Goal: Task Accomplishment & Management: Manage account settings

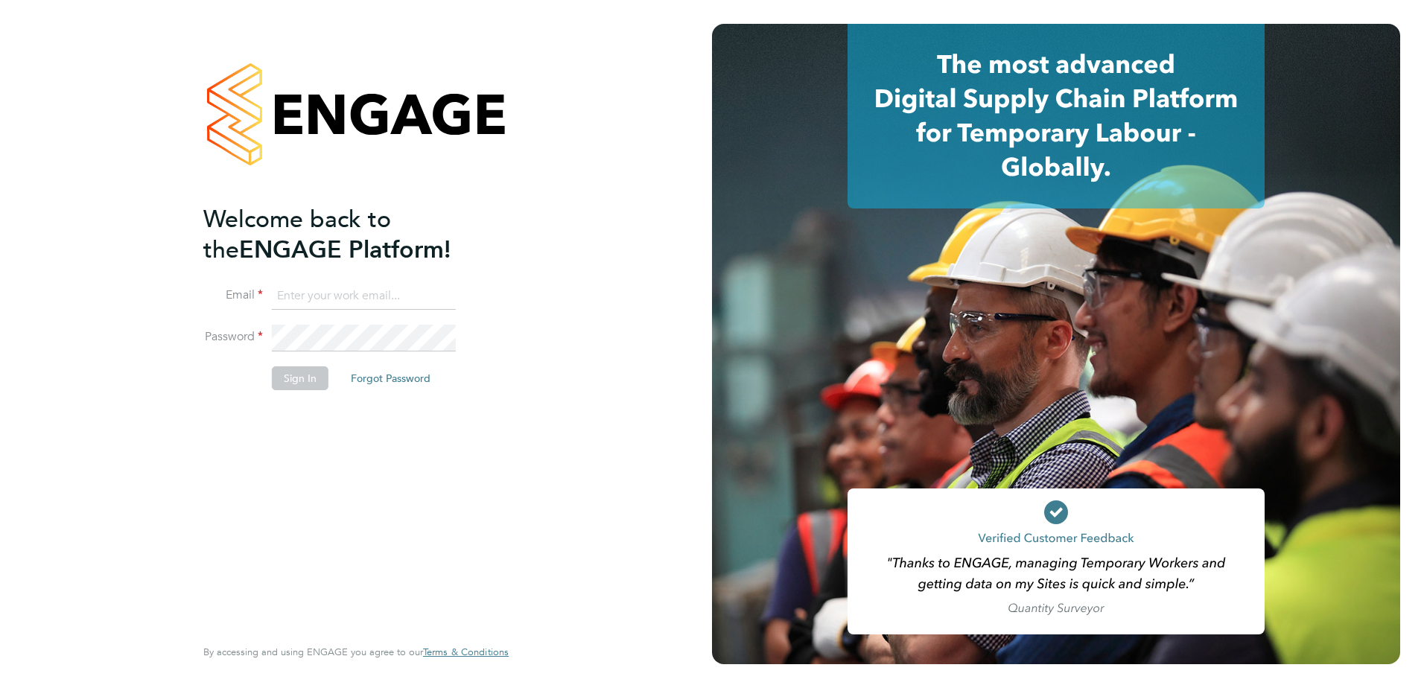
type input "[PERSON_NAME][EMAIL_ADDRESS][PERSON_NAME][DOMAIN_NAME]"
click at [312, 383] on button "Sign In" at bounding box center [300, 378] width 57 height 24
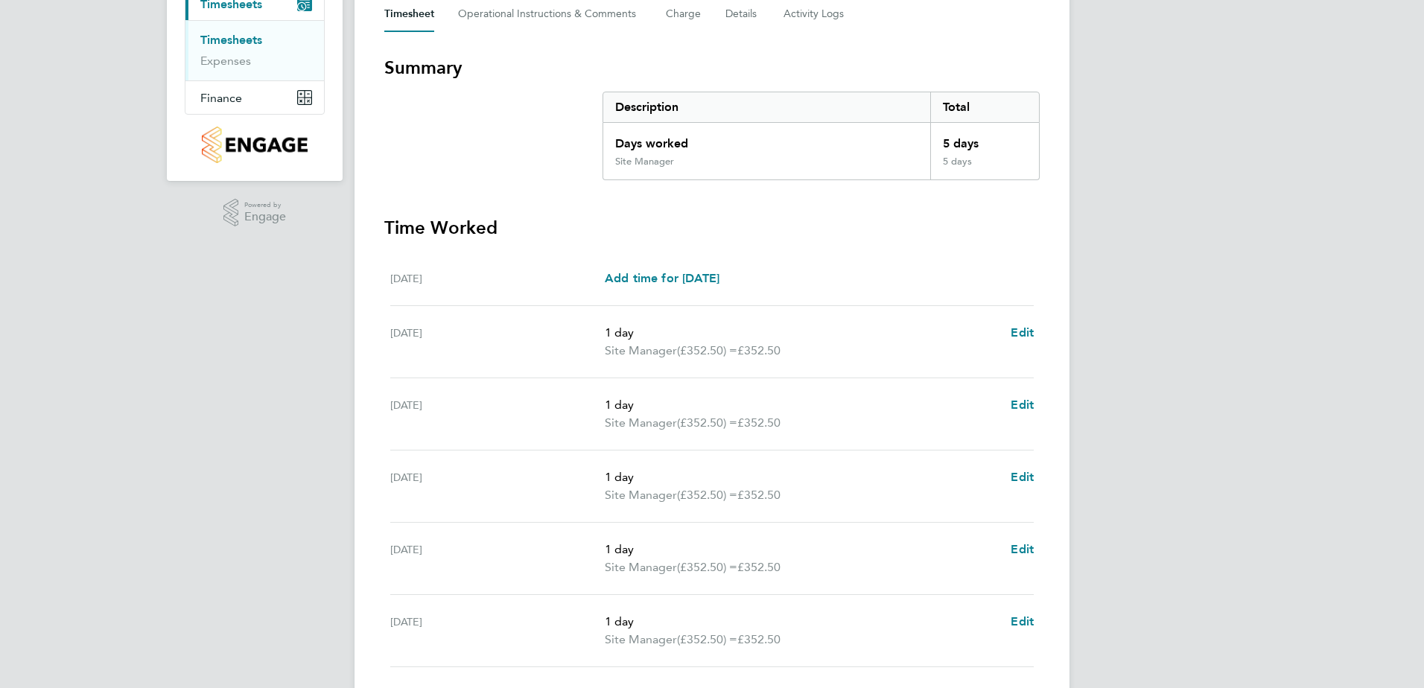
scroll to position [298, 0]
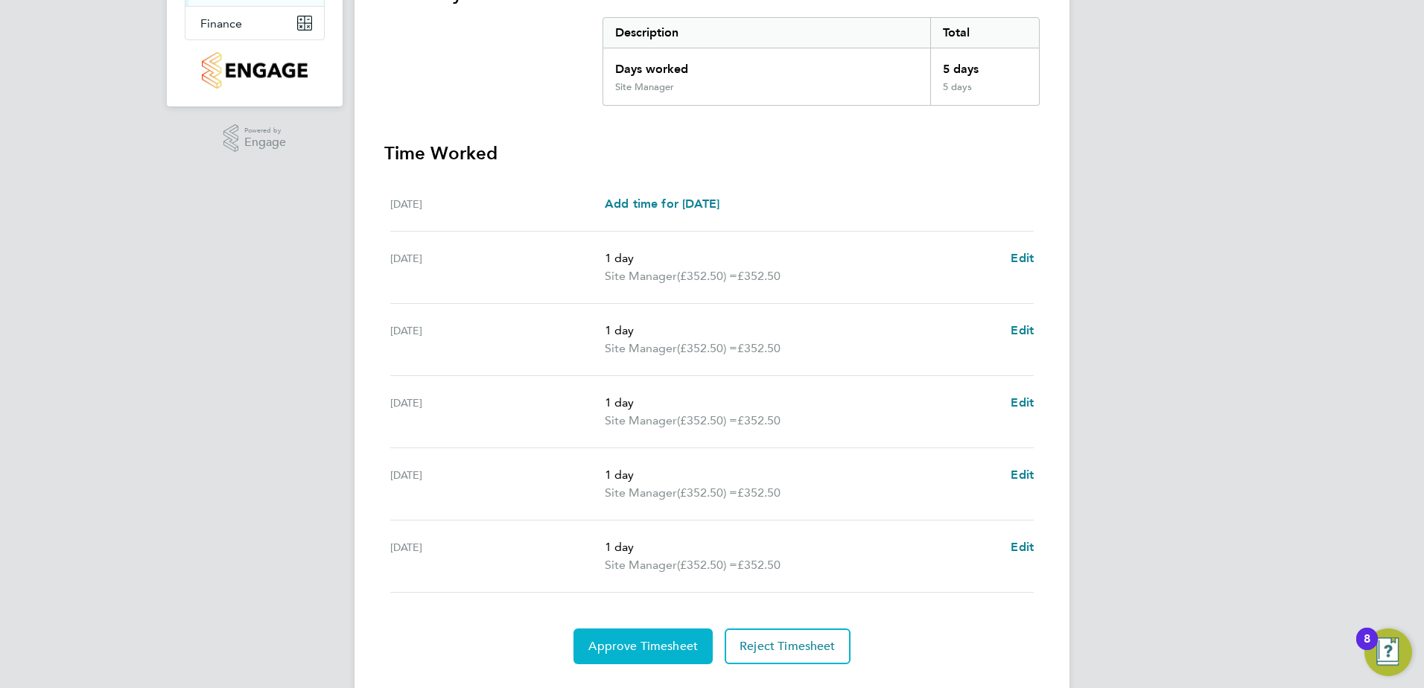
click at [655, 638] on button "Approve Timesheet" at bounding box center [642, 647] width 139 height 36
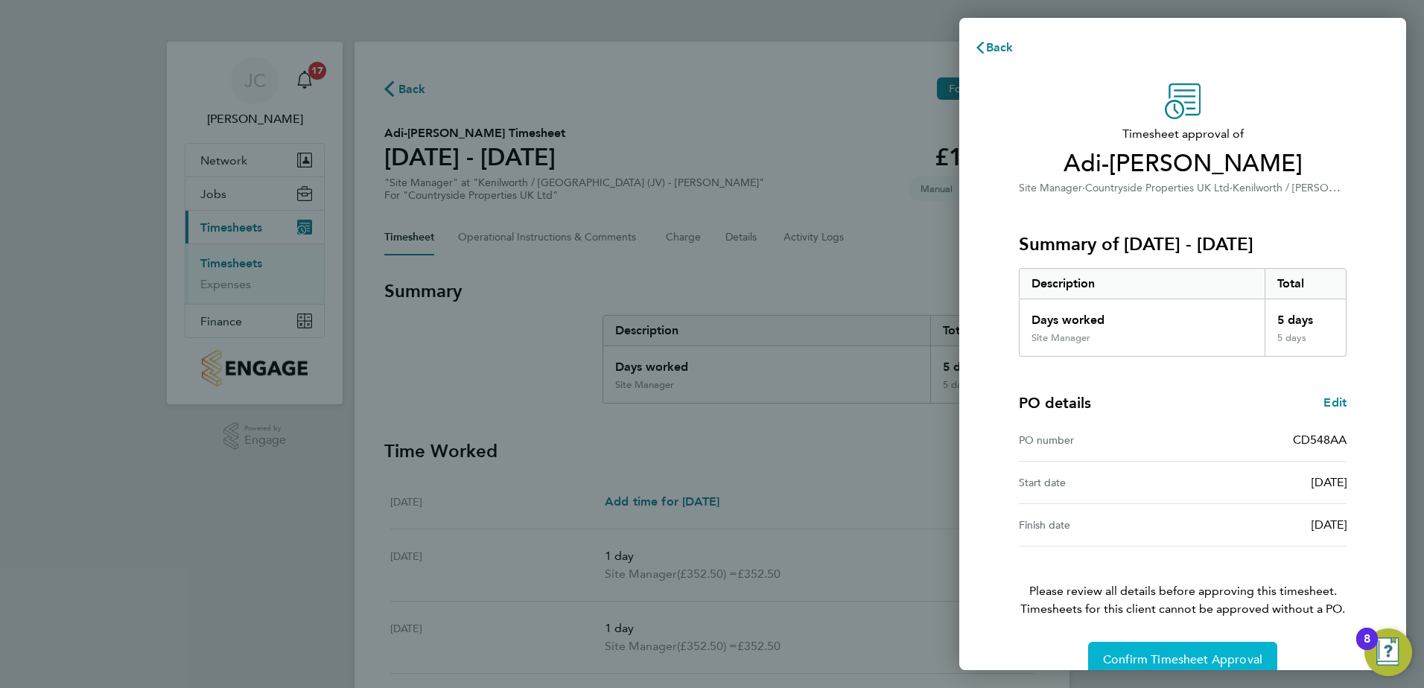
click at [1142, 666] on span "Confirm Timesheet Approval" at bounding box center [1182, 659] width 159 height 15
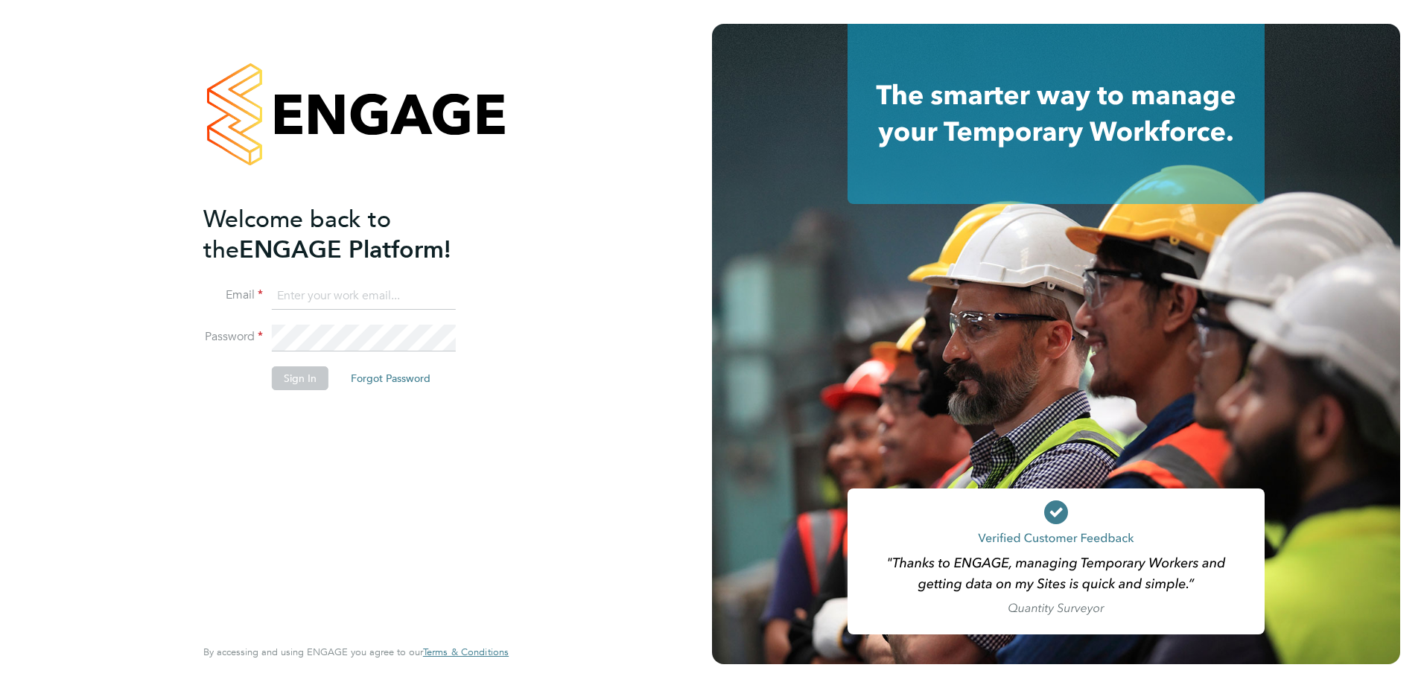
type input "[PERSON_NAME][EMAIL_ADDRESS][PERSON_NAME][DOMAIN_NAME]"
click at [310, 381] on button "Sign In" at bounding box center [300, 378] width 57 height 24
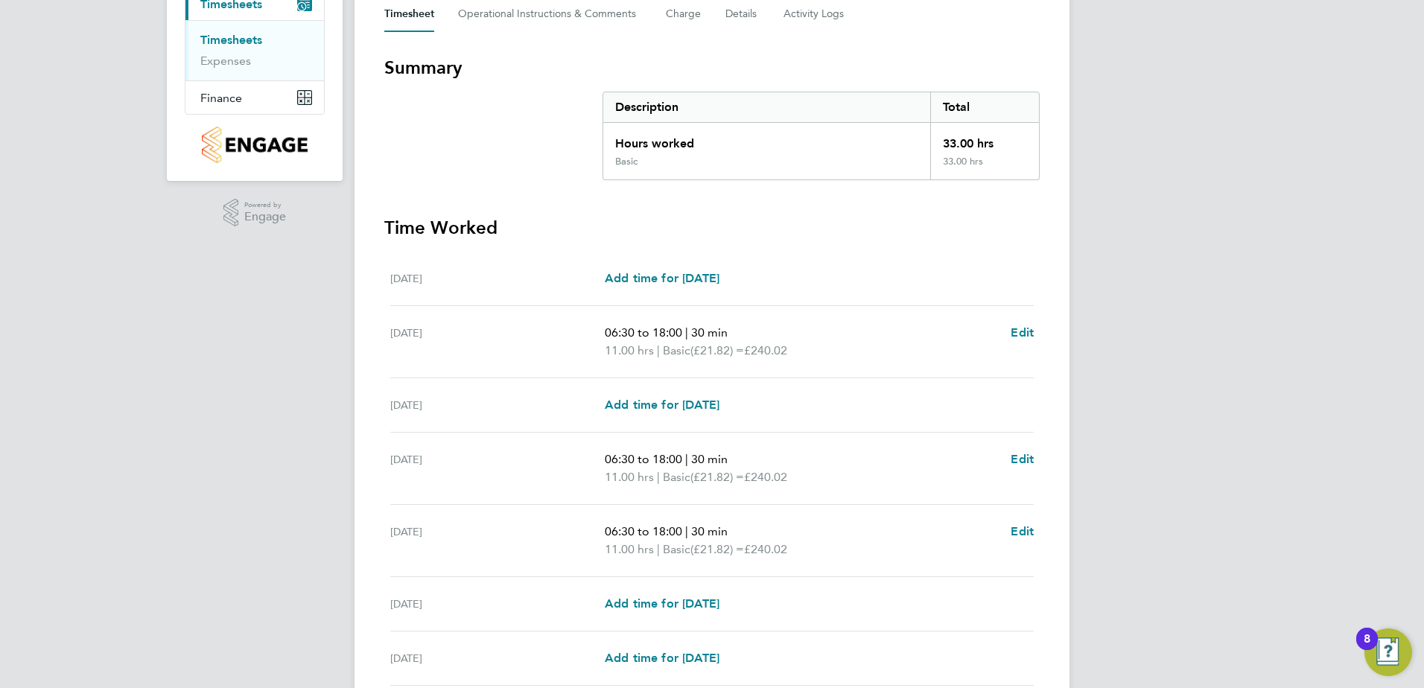
scroll to position [352, 0]
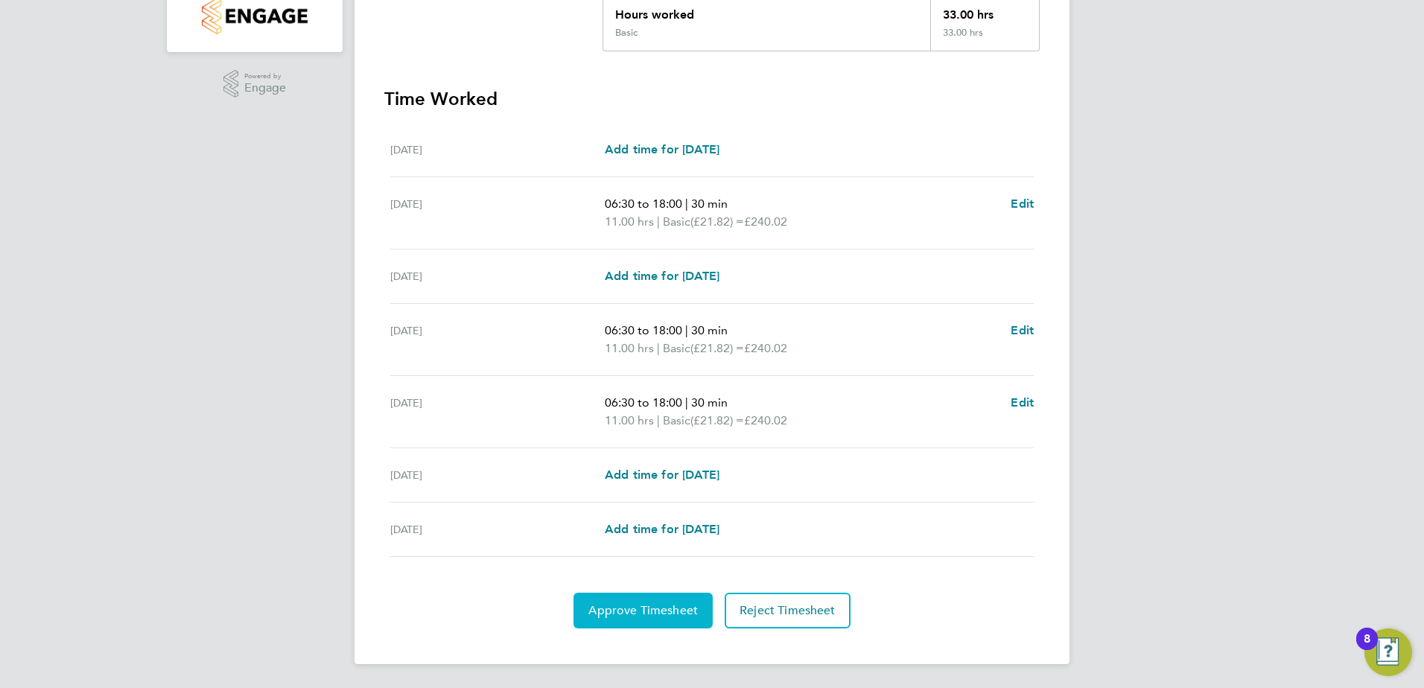
click at [650, 626] on button "Approve Timesheet" at bounding box center [642, 611] width 139 height 36
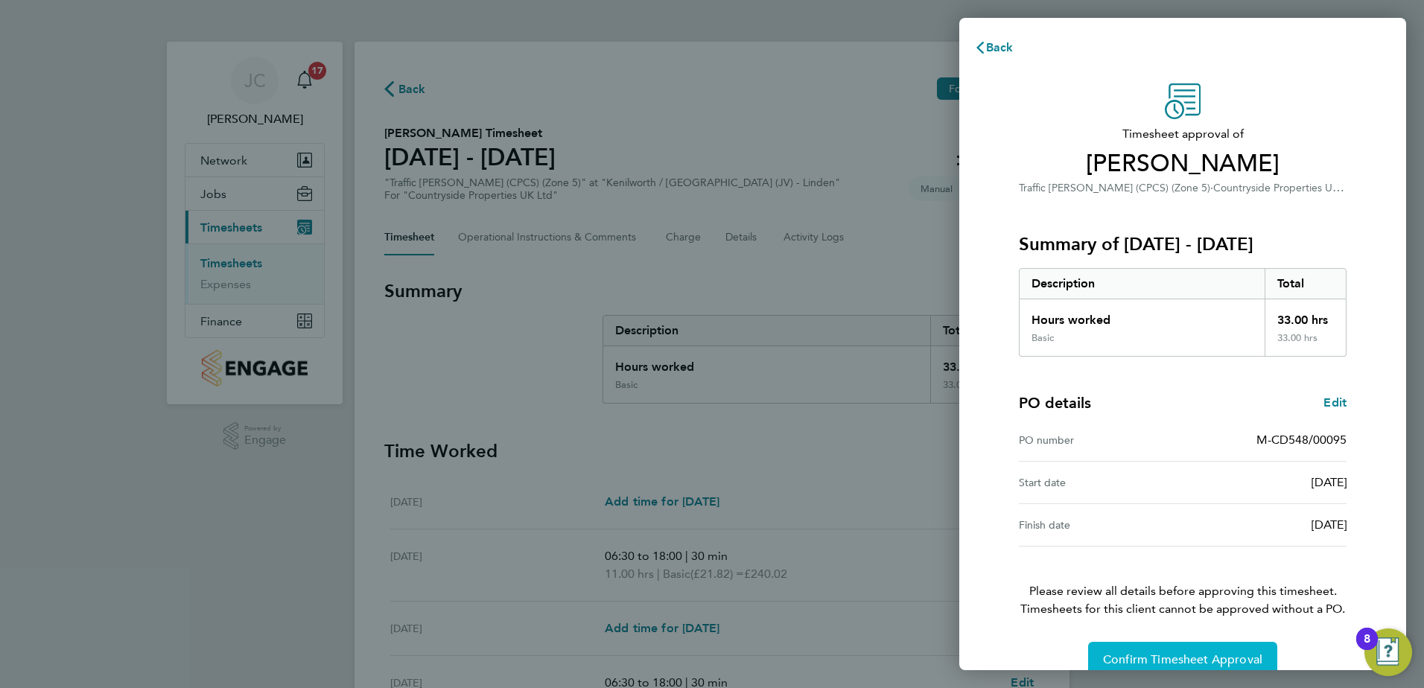
click at [1186, 649] on button "Confirm Timesheet Approval" at bounding box center [1182, 660] width 189 height 36
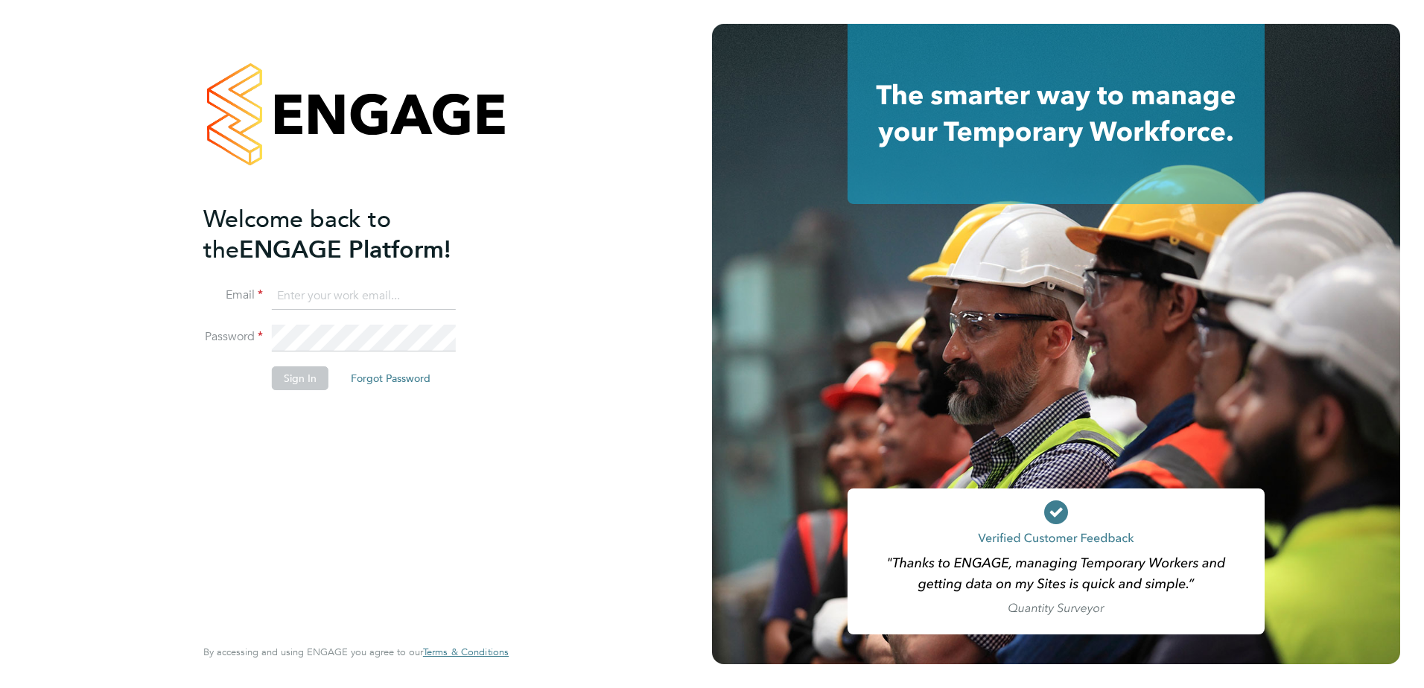
type input "jayne.cadman@vistry.co.uk"
click at [302, 379] on button "Sign In" at bounding box center [300, 378] width 57 height 24
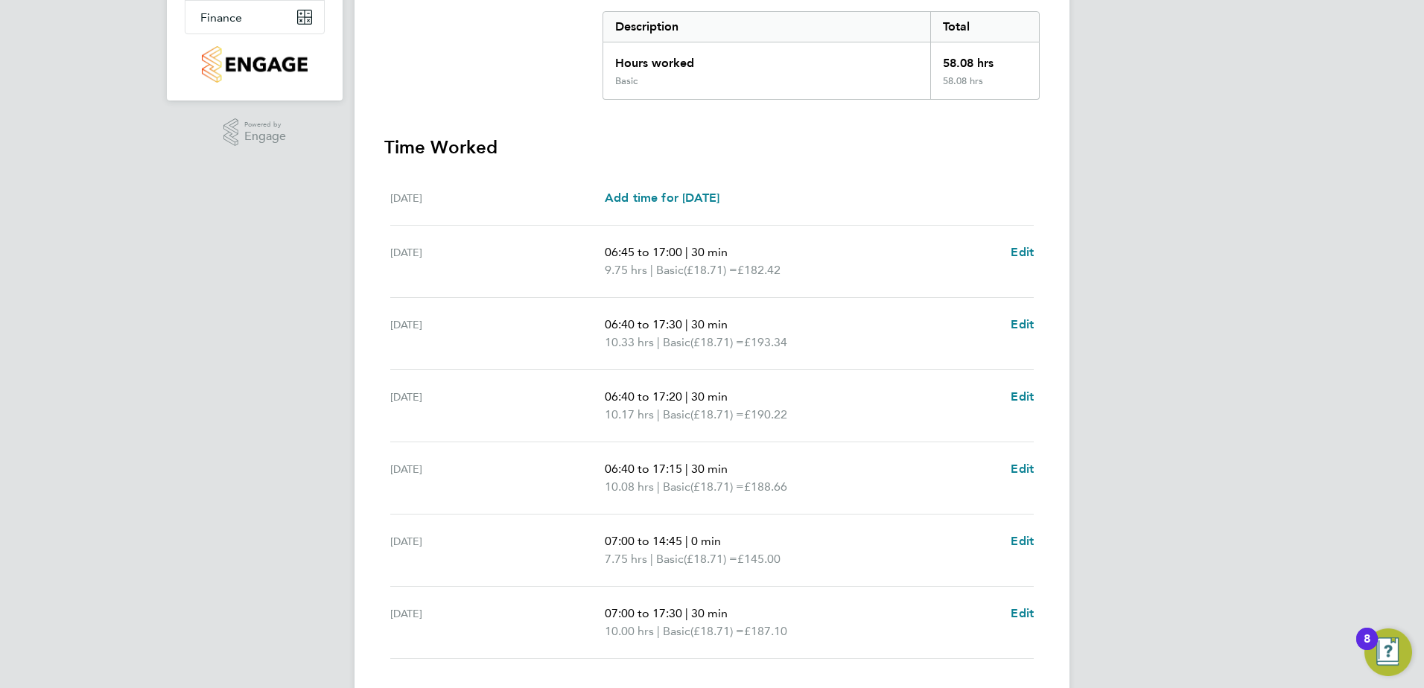
scroll to position [406, 0]
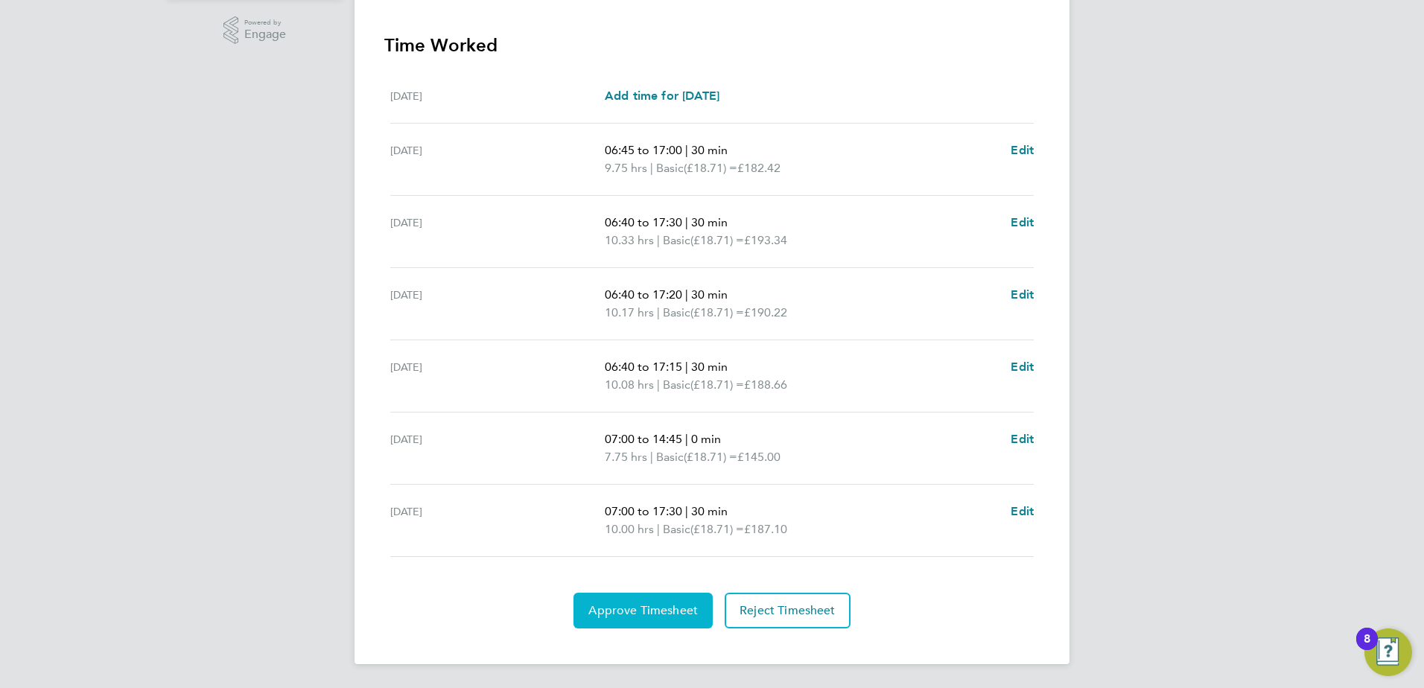
click at [616, 598] on button "Approve Timesheet" at bounding box center [642, 611] width 139 height 36
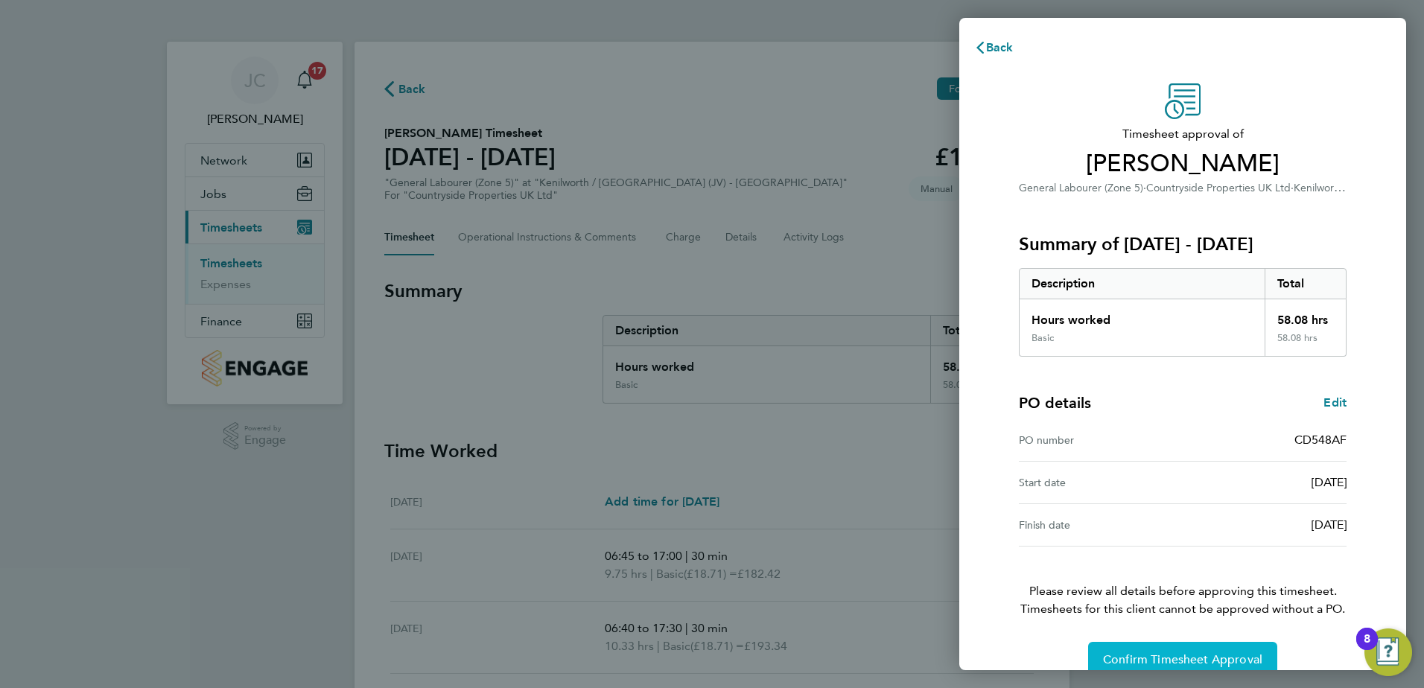
click at [1151, 649] on button "Confirm Timesheet Approval" at bounding box center [1182, 660] width 189 height 36
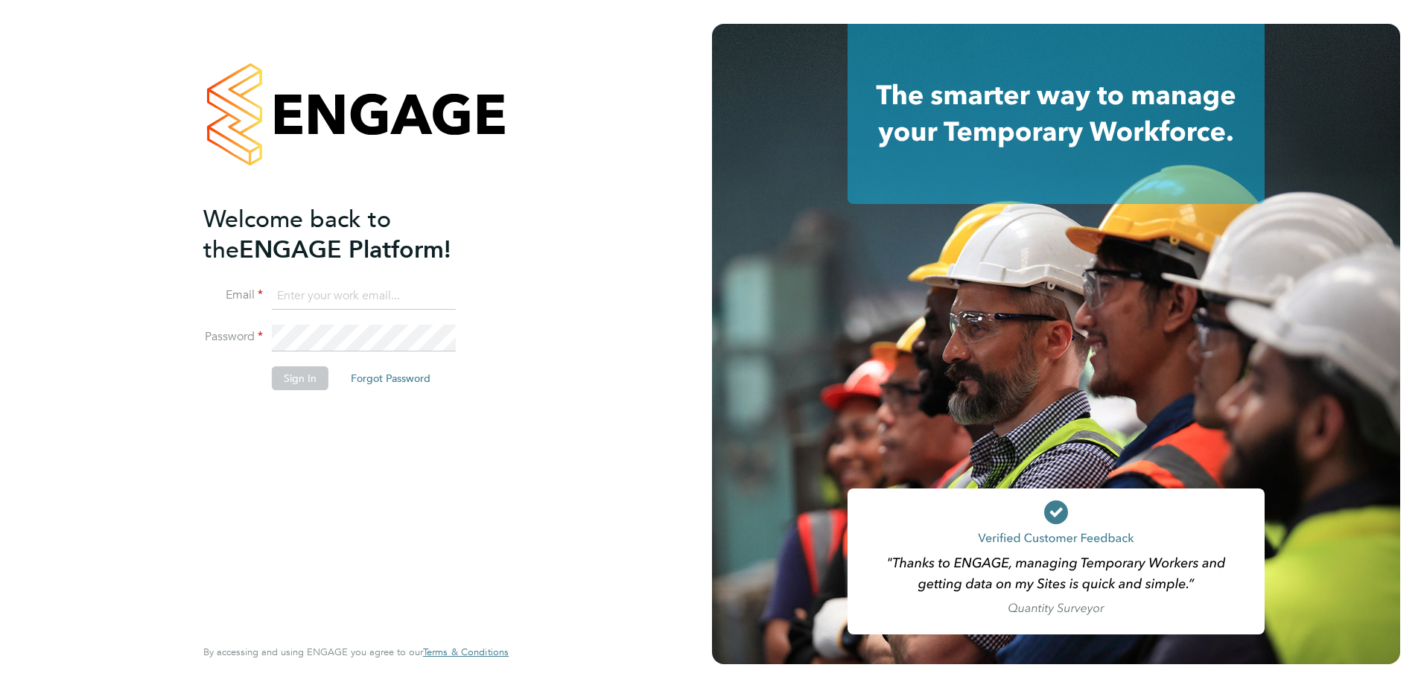
type input "[PERSON_NAME][EMAIL_ADDRESS][PERSON_NAME][DOMAIN_NAME]"
click at [306, 373] on button "Sign In" at bounding box center [300, 378] width 57 height 24
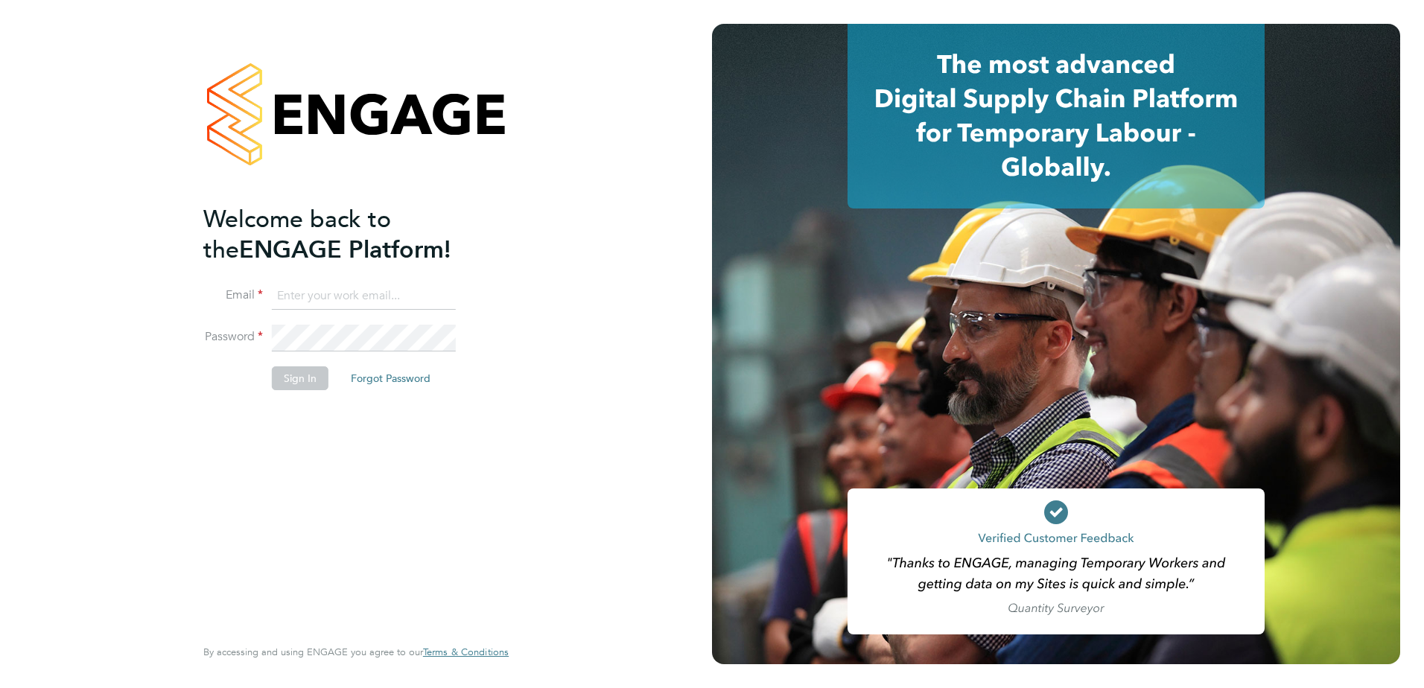
type input "[PERSON_NAME][EMAIL_ADDRESS][PERSON_NAME][DOMAIN_NAME]"
click at [308, 390] on li "Sign In Forgot Password" at bounding box center [348, 385] width 290 height 39
click at [294, 377] on button "Sign In" at bounding box center [300, 378] width 57 height 24
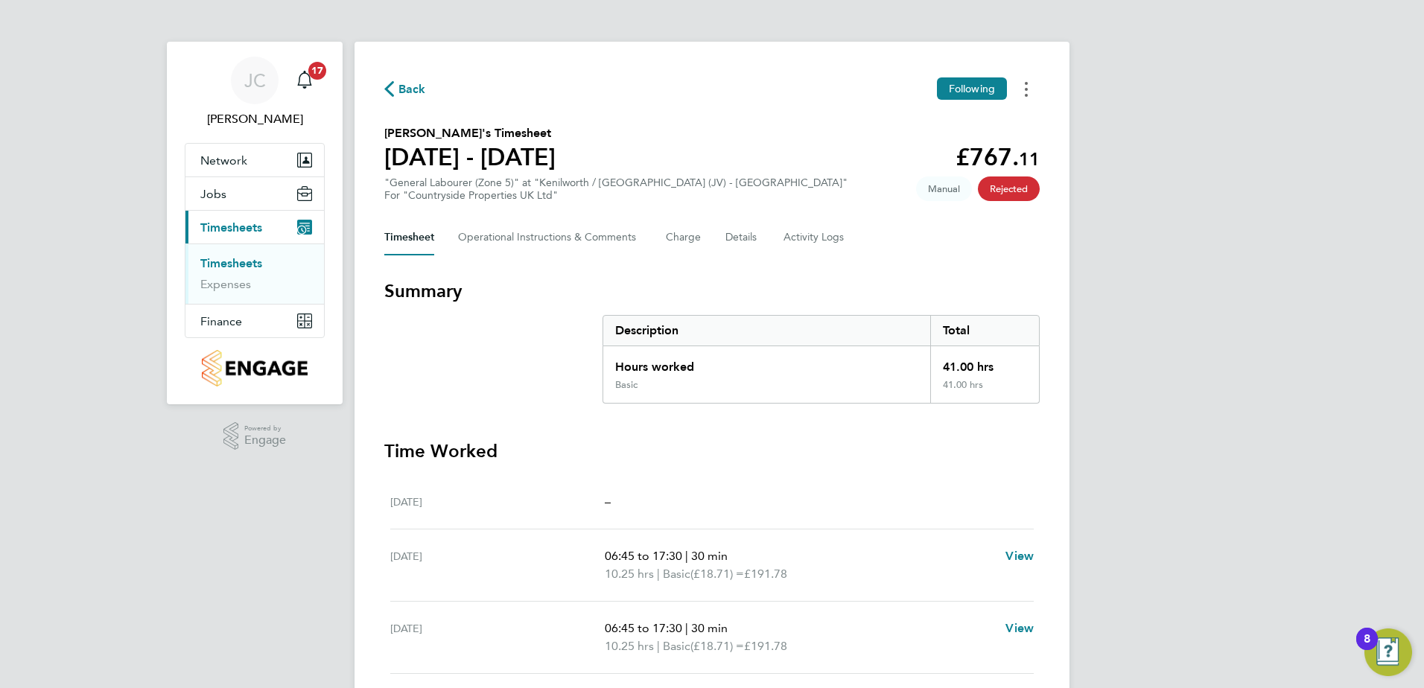
click at [1021, 92] on button "Timesheets Menu" at bounding box center [1026, 88] width 27 height 23
click at [1017, 89] on button "Timesheets Menu" at bounding box center [1026, 88] width 27 height 23
click at [467, 136] on h2 "Alexandru Pop's Timesheet" at bounding box center [469, 133] width 171 height 18
click at [719, 237] on div "Timesheet Operational Instructions & Comments Charge Details Activity Logs" at bounding box center [711, 238] width 655 height 36
click at [739, 240] on button "Details" at bounding box center [742, 238] width 34 height 36
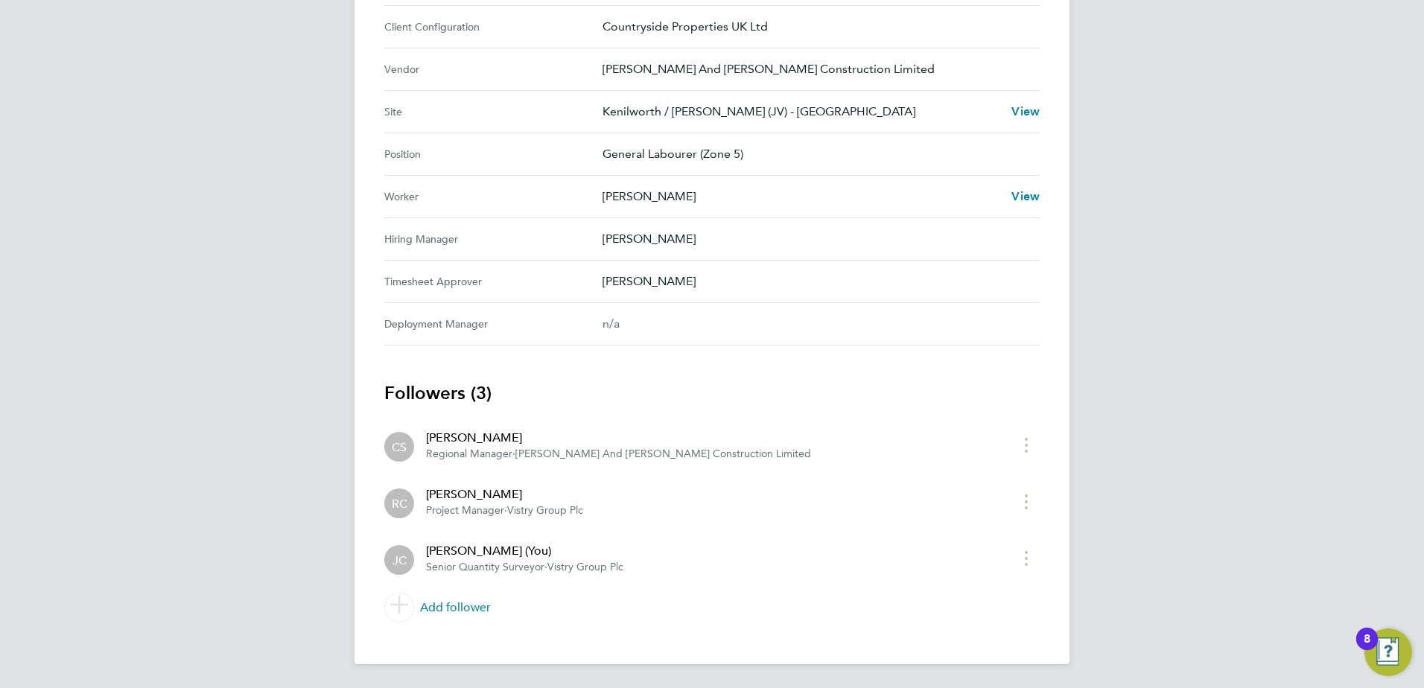
scroll to position [327, 0]
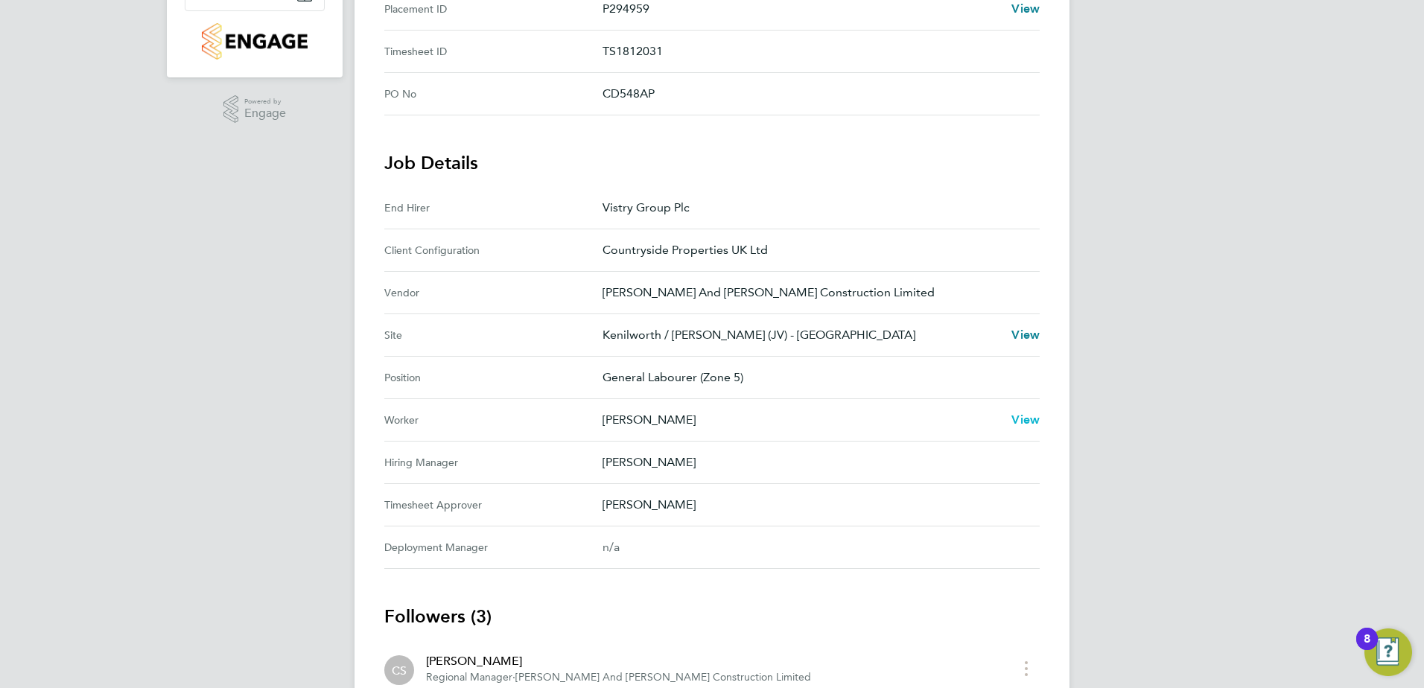
click at [1016, 421] on span "View" at bounding box center [1025, 420] width 28 height 14
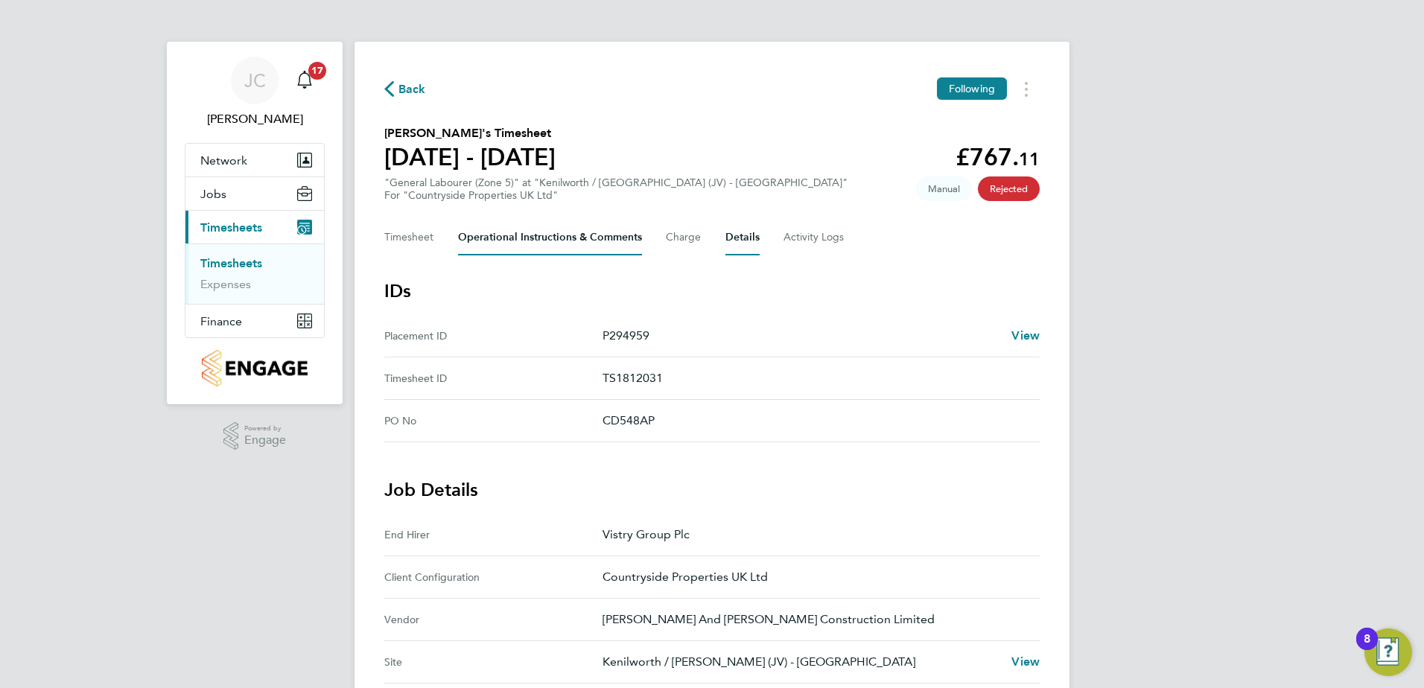
click at [525, 240] on Comments-tab "Operational Instructions & Comments" at bounding box center [550, 238] width 184 height 36
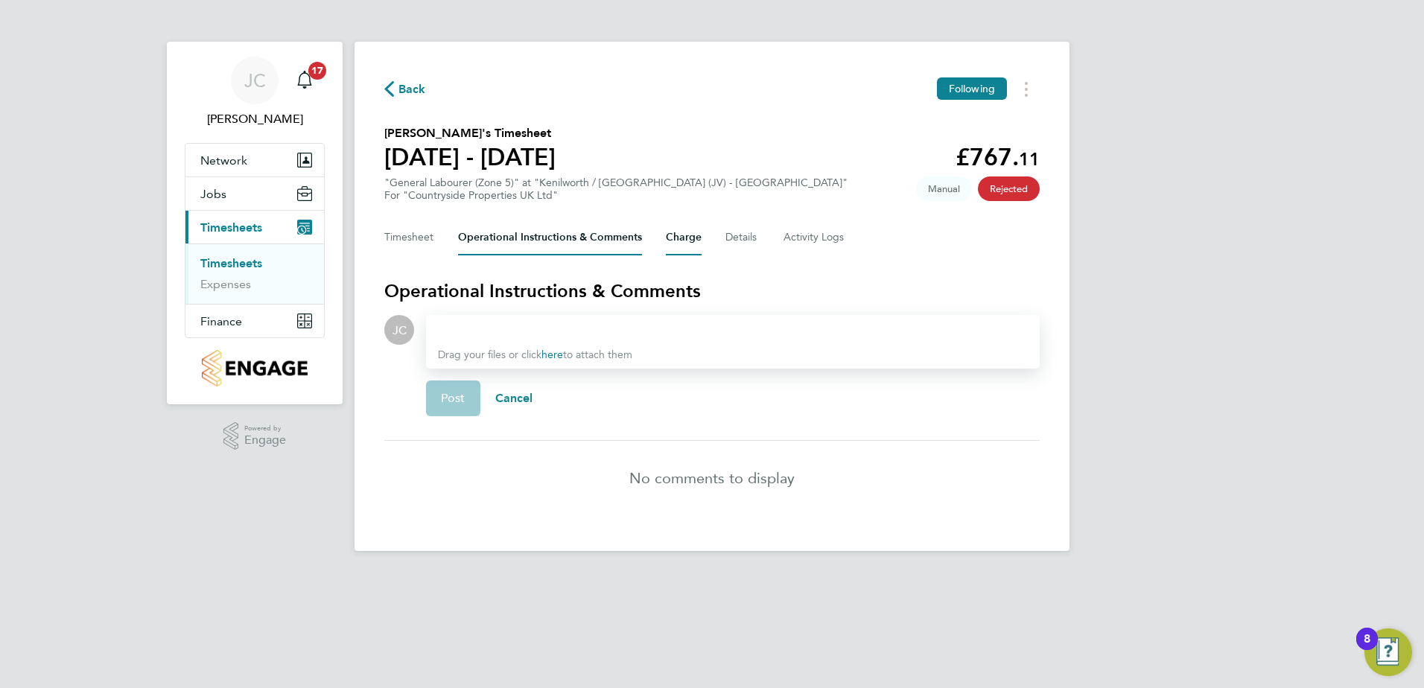
click at [673, 237] on button "Charge" at bounding box center [684, 238] width 36 height 36
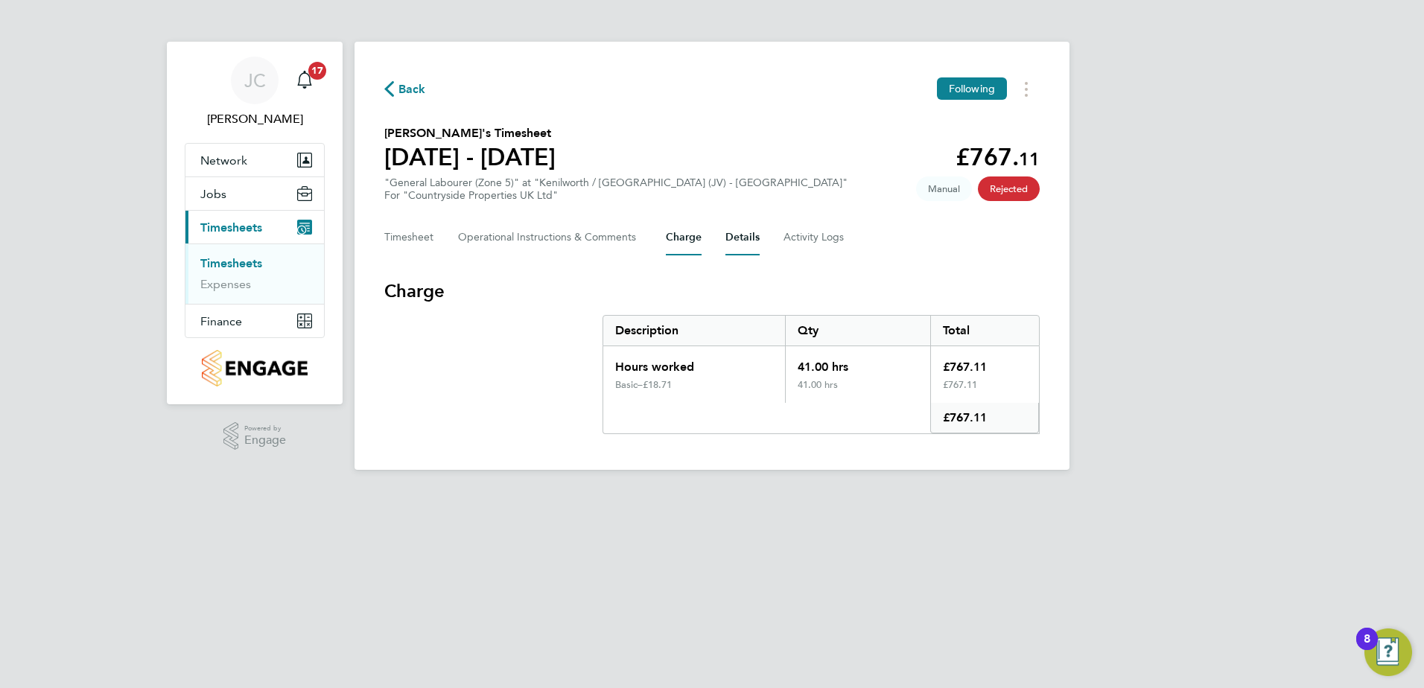
click at [735, 239] on button "Details" at bounding box center [742, 238] width 34 height 36
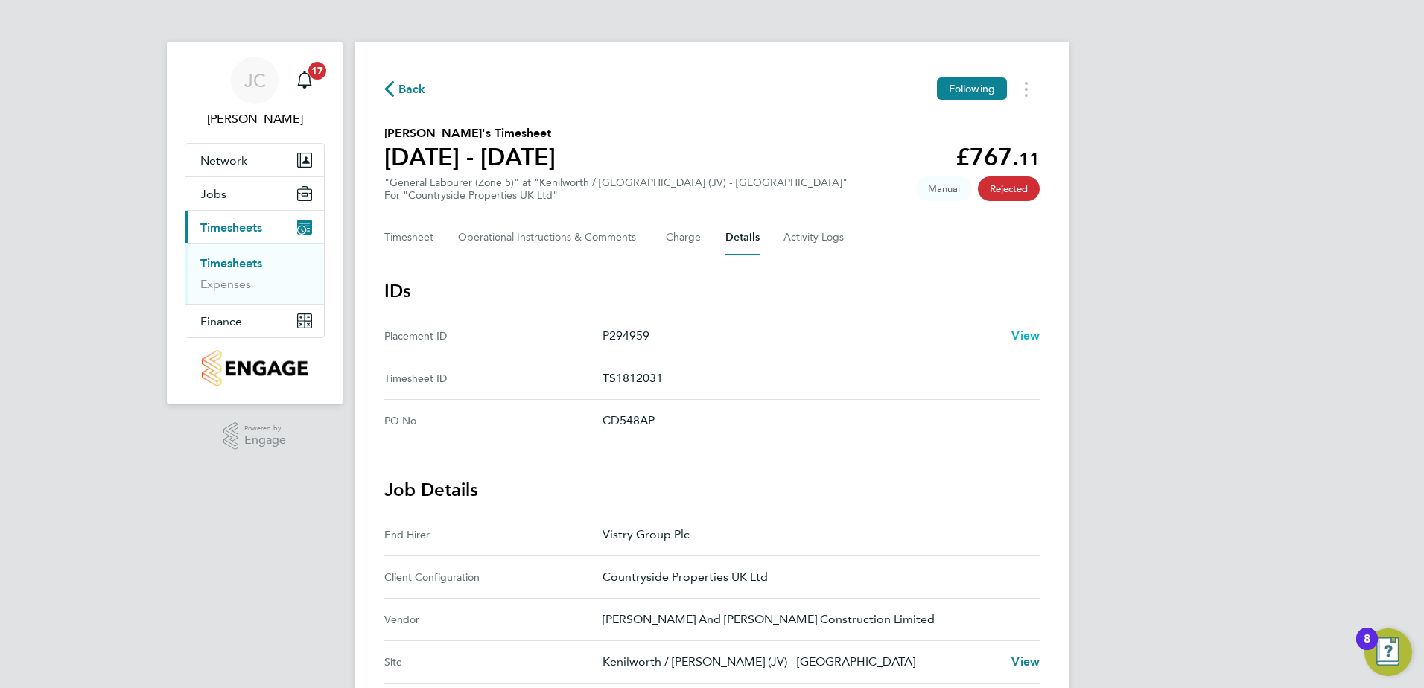
click at [1028, 335] on span "View" at bounding box center [1025, 335] width 28 height 14
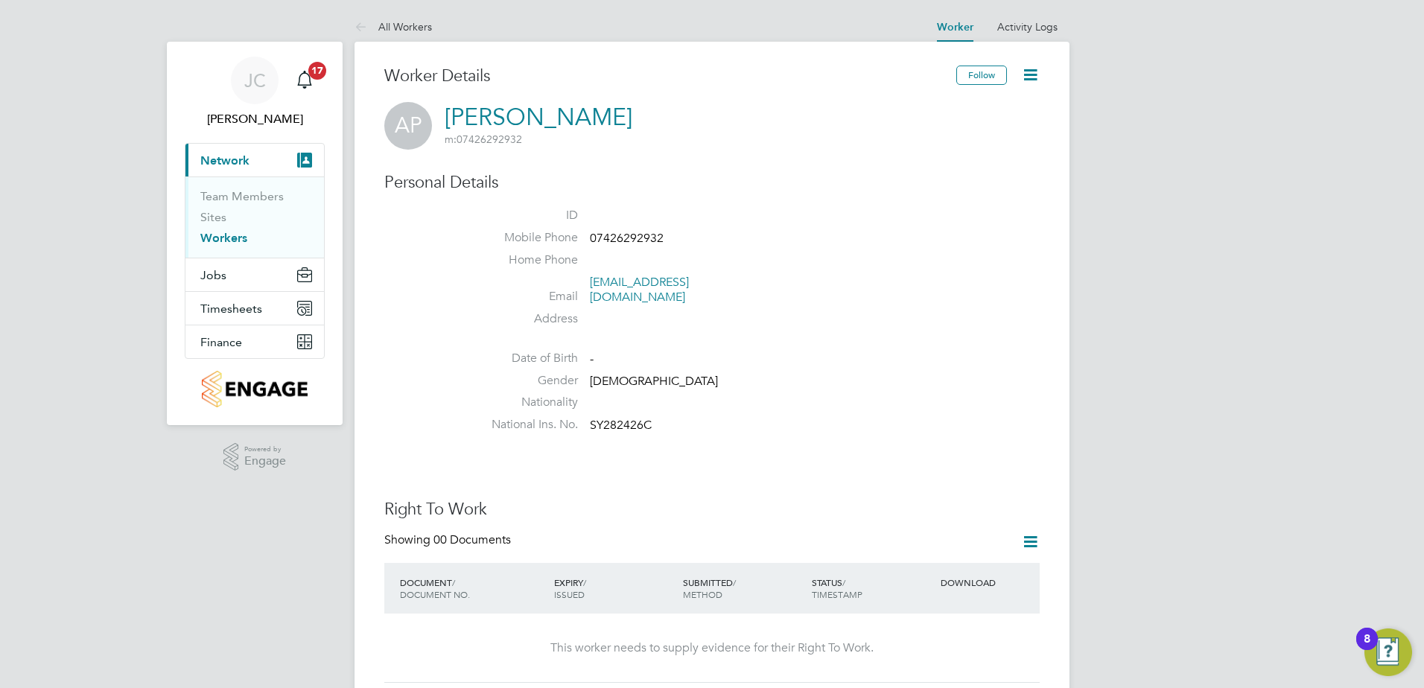
click at [1033, 76] on icon at bounding box center [1030, 75] width 19 height 19
click at [689, 278] on link "popalexandru522@gmail.com" at bounding box center [639, 290] width 99 height 31
click at [232, 158] on span "Network" at bounding box center [224, 160] width 49 height 14
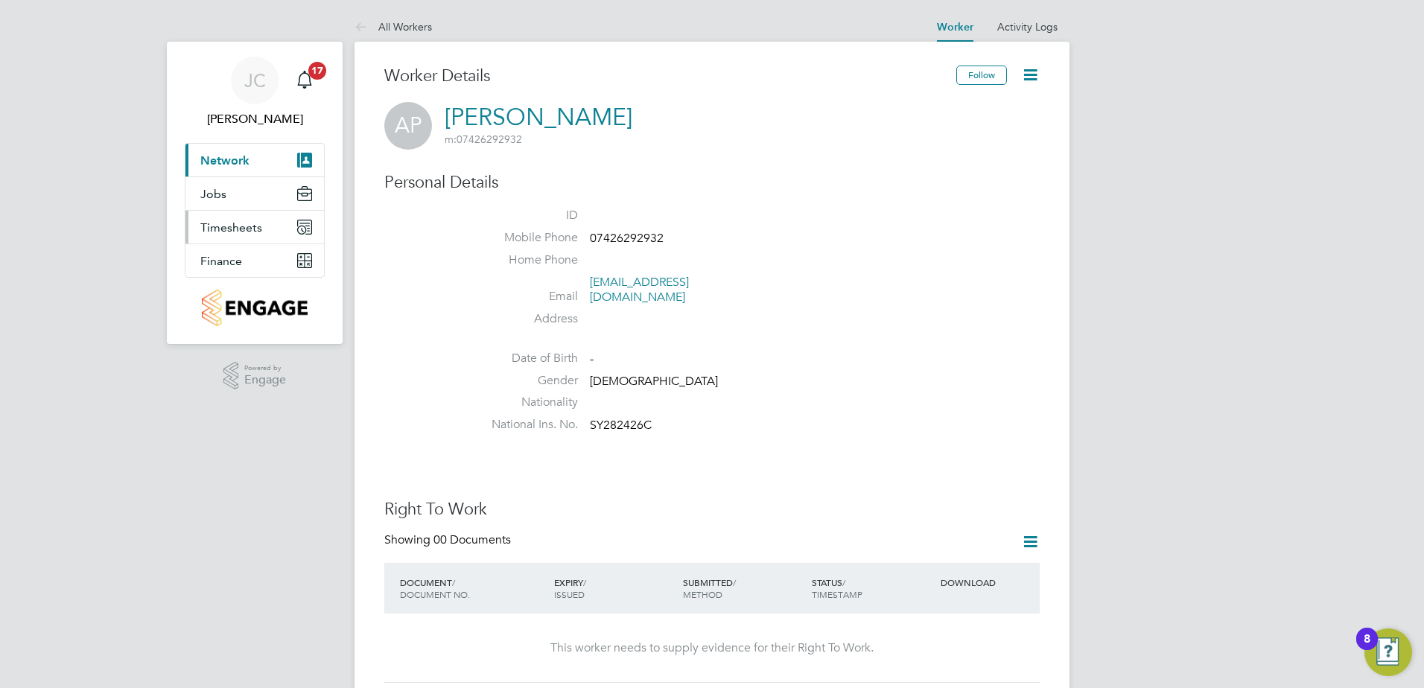
click at [225, 224] on span "Timesheets" at bounding box center [231, 227] width 62 height 14
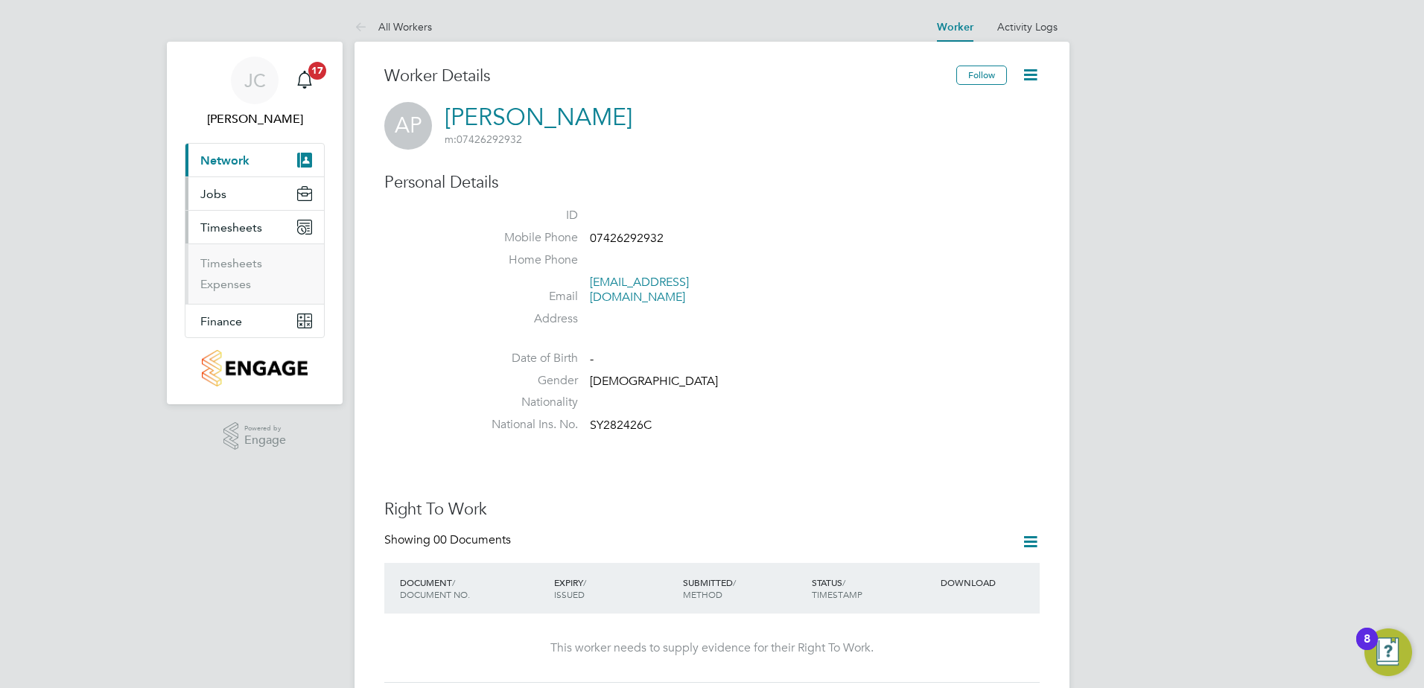
click at [228, 194] on button "Jobs" at bounding box center [254, 193] width 139 height 33
click at [230, 251] on link "Placements" at bounding box center [231, 251] width 62 height 14
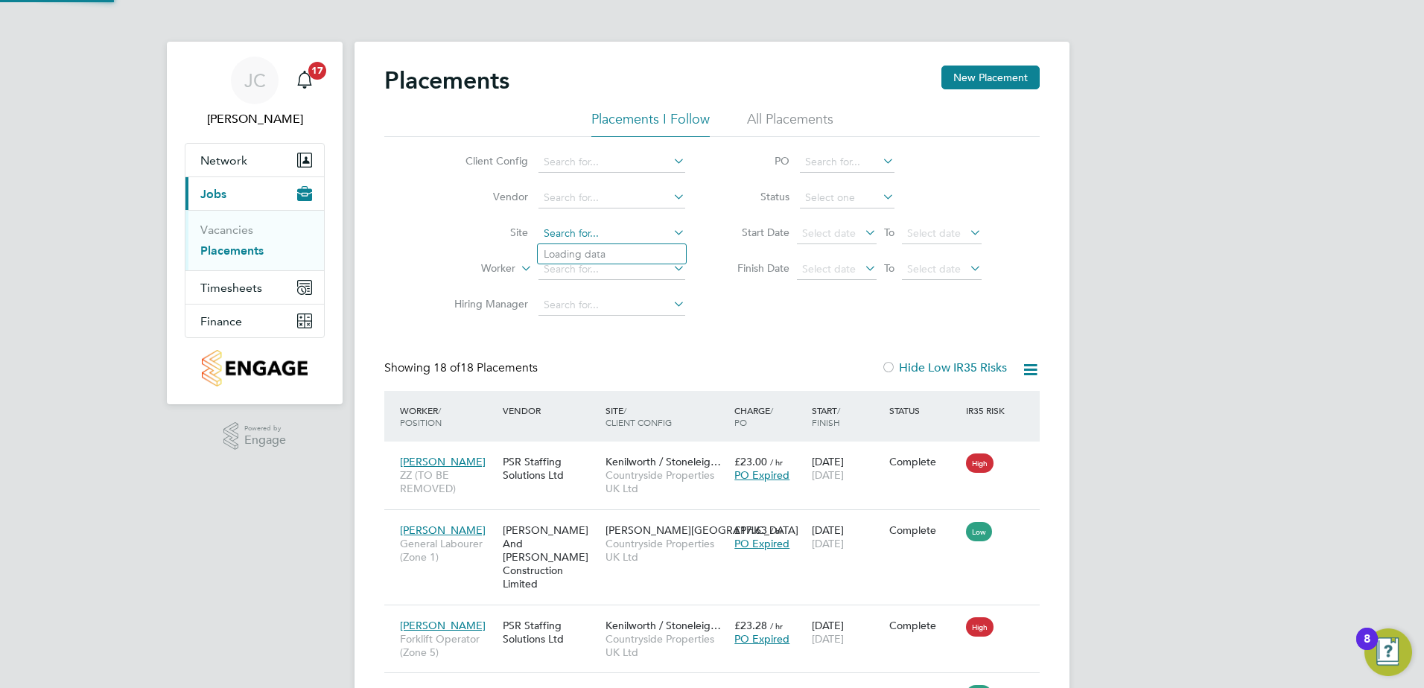
click at [550, 235] on input at bounding box center [611, 233] width 147 height 21
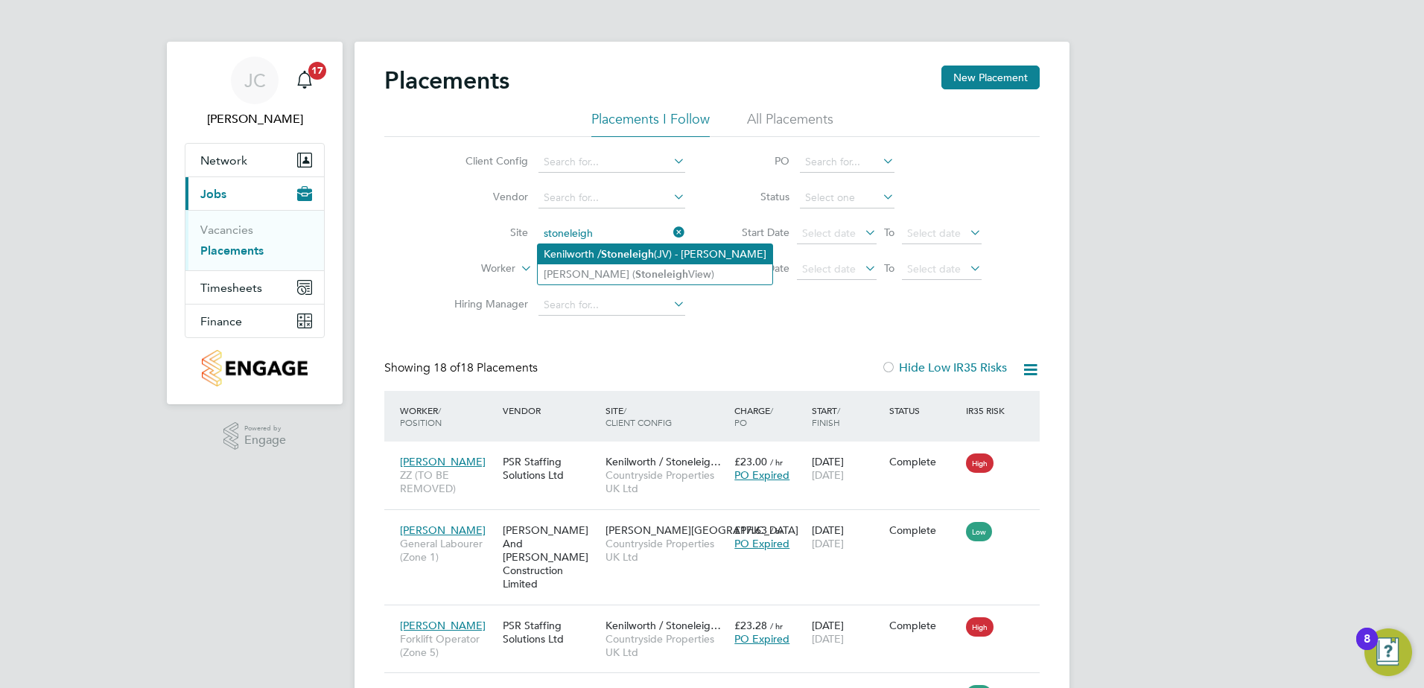
click at [623, 255] on b "Stoneleigh" at bounding box center [627, 254] width 53 height 13
type input "Kenilworth / [PERSON_NAME] (JV) - [GEOGRAPHIC_DATA]"
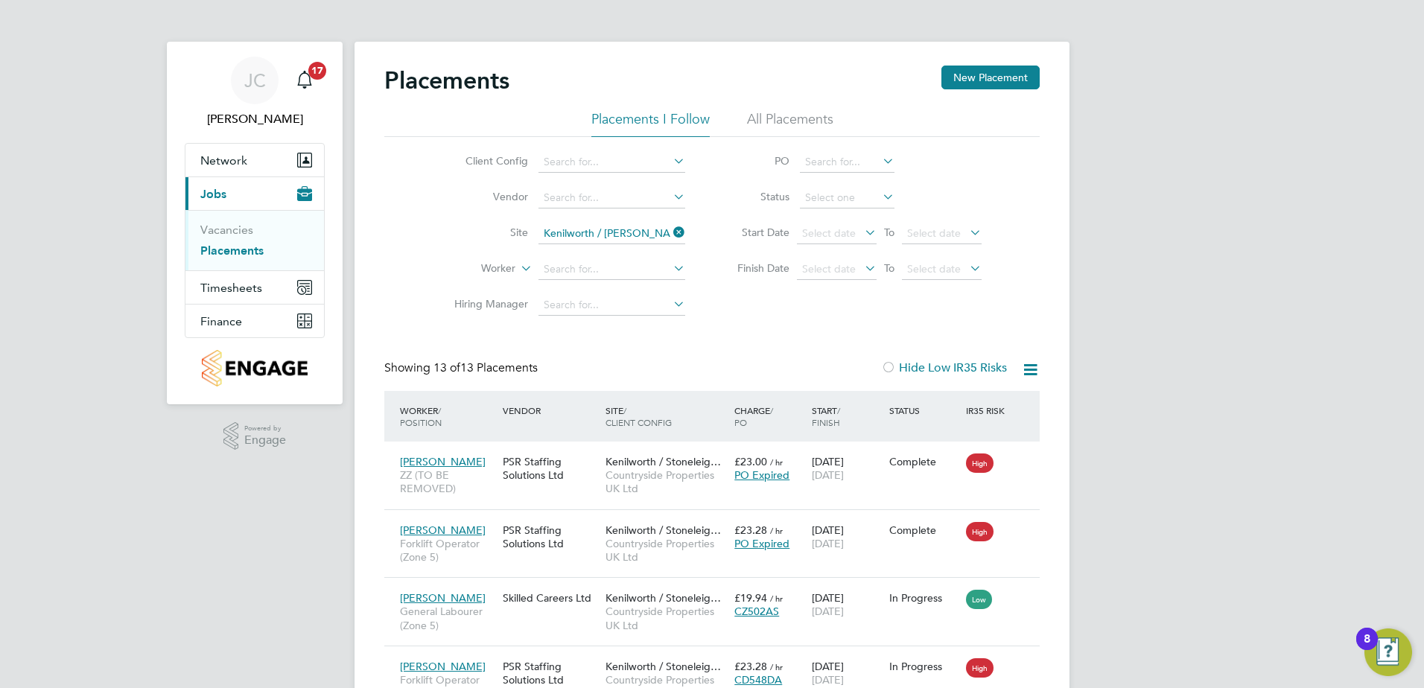
click at [670, 231] on icon at bounding box center [670, 232] width 0 height 21
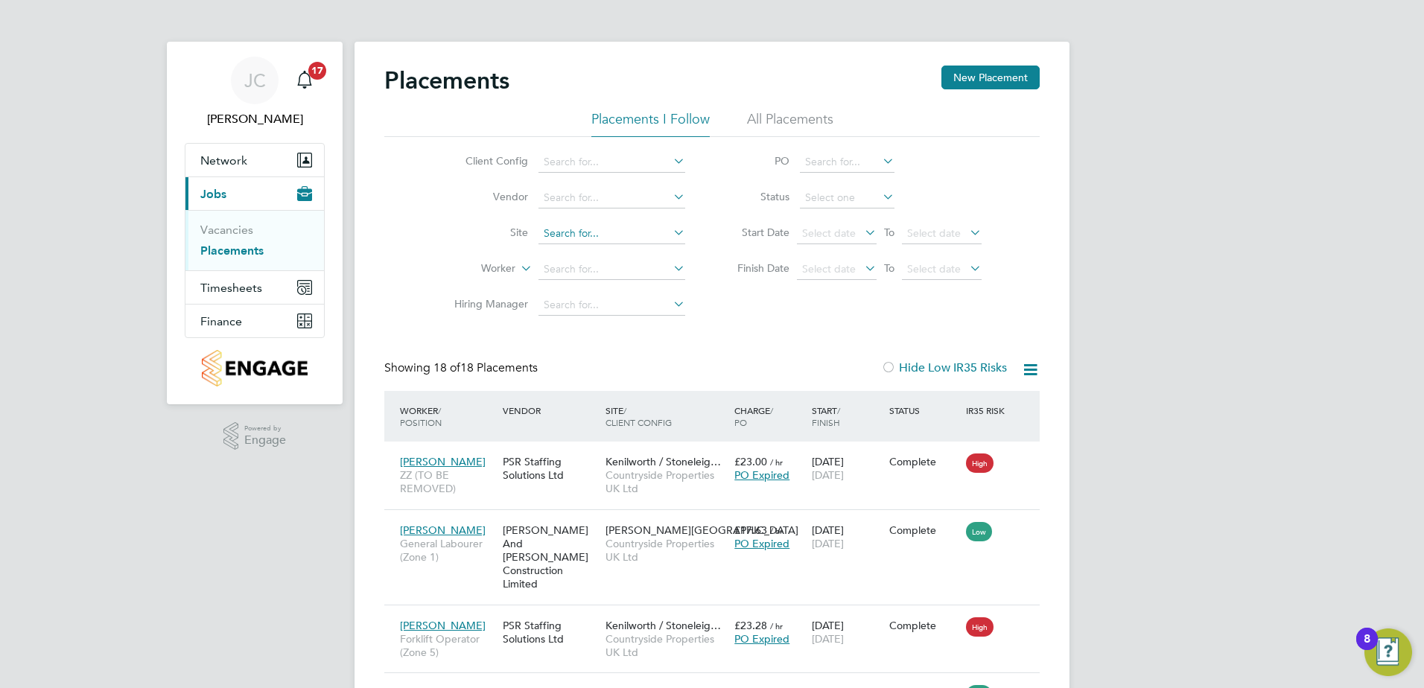
click at [607, 240] on input at bounding box center [611, 233] width 147 height 21
click at [635, 255] on li "Kenilworth / Stoneleigh (JV) - Linden" at bounding box center [685, 254] width 295 height 20
type input "Kenilworth / [PERSON_NAME] (JV) - [GEOGRAPHIC_DATA]"
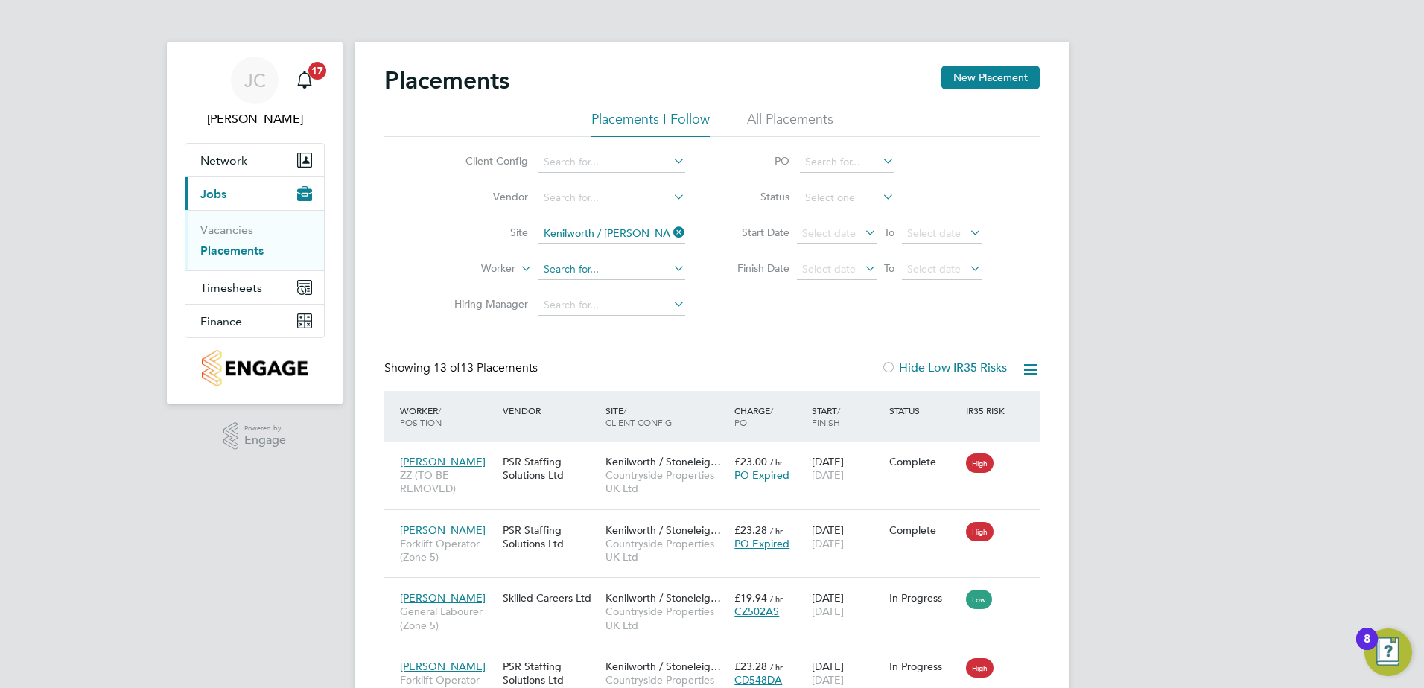
click at [608, 270] on input at bounding box center [611, 269] width 147 height 21
click at [670, 267] on icon at bounding box center [670, 268] width 0 height 21
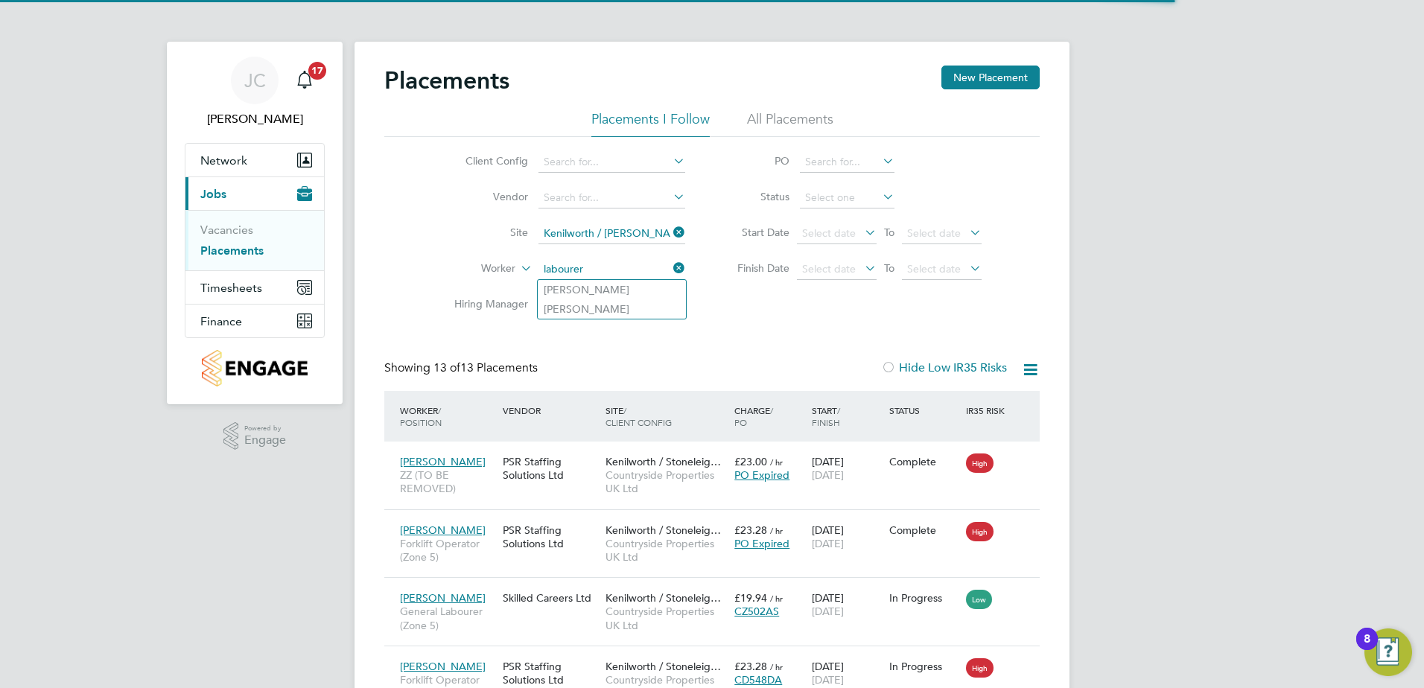
type input "labourer"
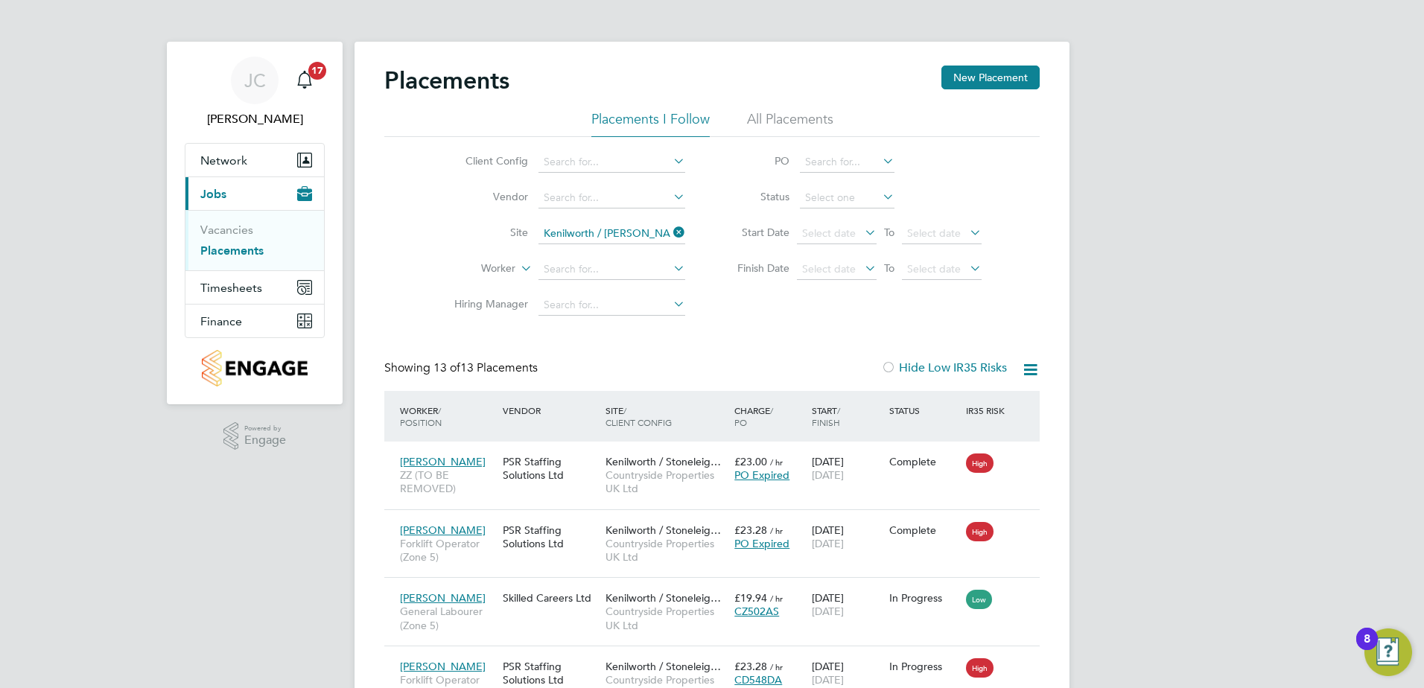
click at [1031, 369] on icon at bounding box center [1030, 369] width 19 height 19
click at [670, 234] on icon at bounding box center [670, 232] width 0 height 21
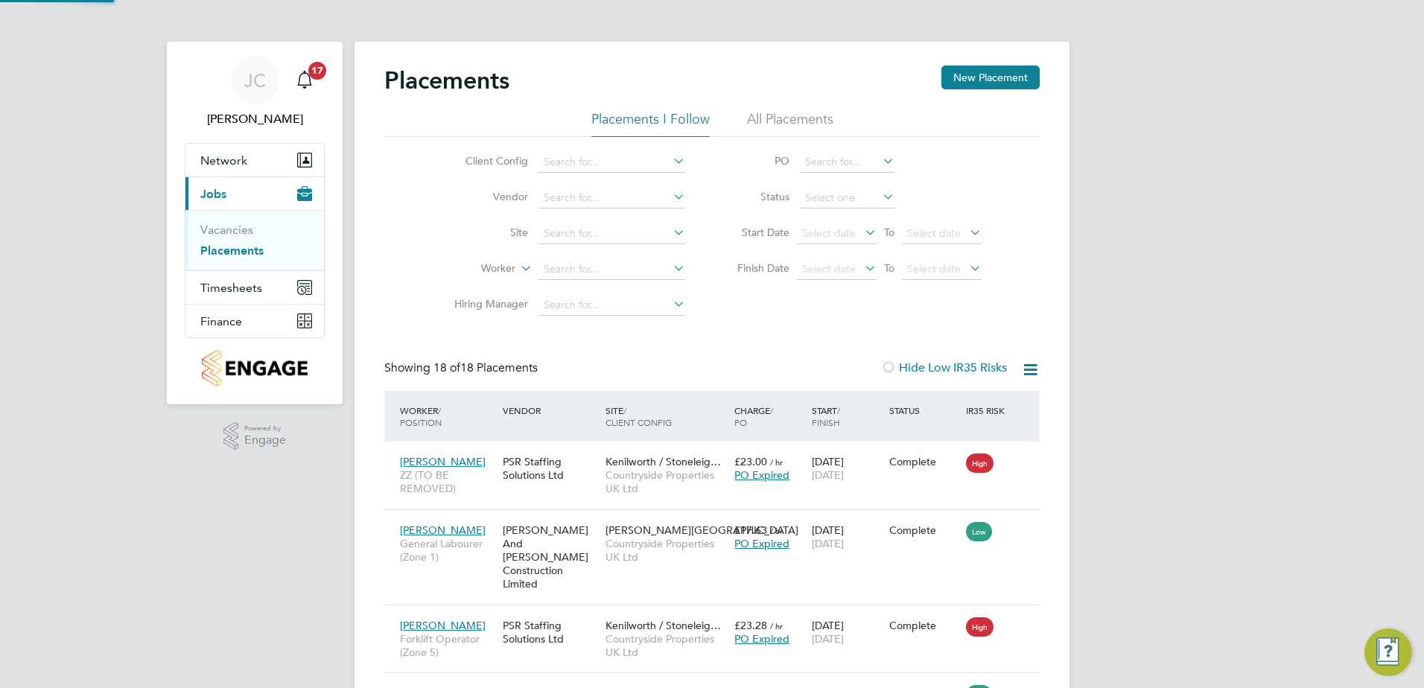
scroll to position [56, 130]
click at [226, 249] on link "Placements" at bounding box center [231, 251] width 63 height 14
click at [229, 231] on link "Vacancies" at bounding box center [226, 230] width 53 height 14
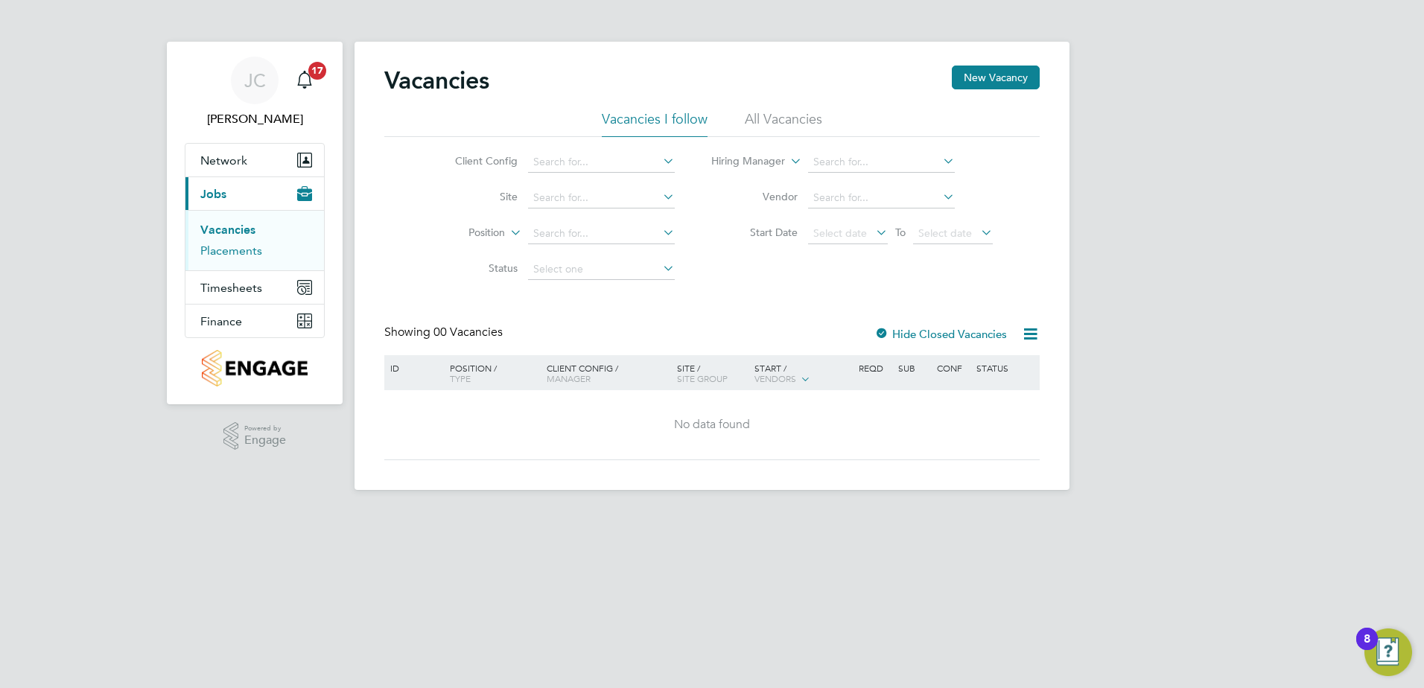
click at [234, 249] on link "Placements" at bounding box center [231, 251] width 62 height 14
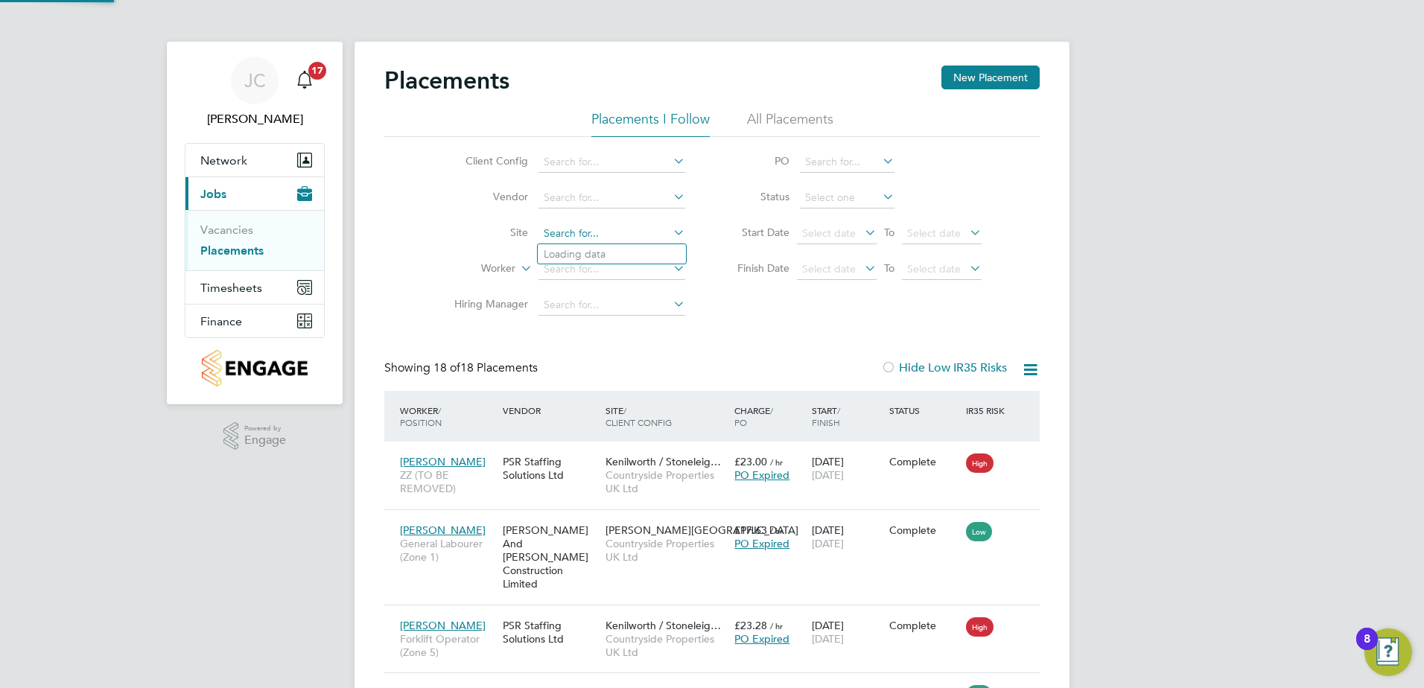
click at [675, 245] on li "Kenilworth / Stoneleigh (JV) - Linden" at bounding box center [655, 254] width 235 height 20
type input "Kenilworth / [PERSON_NAME] (JV) - [GEOGRAPHIC_DATA]"
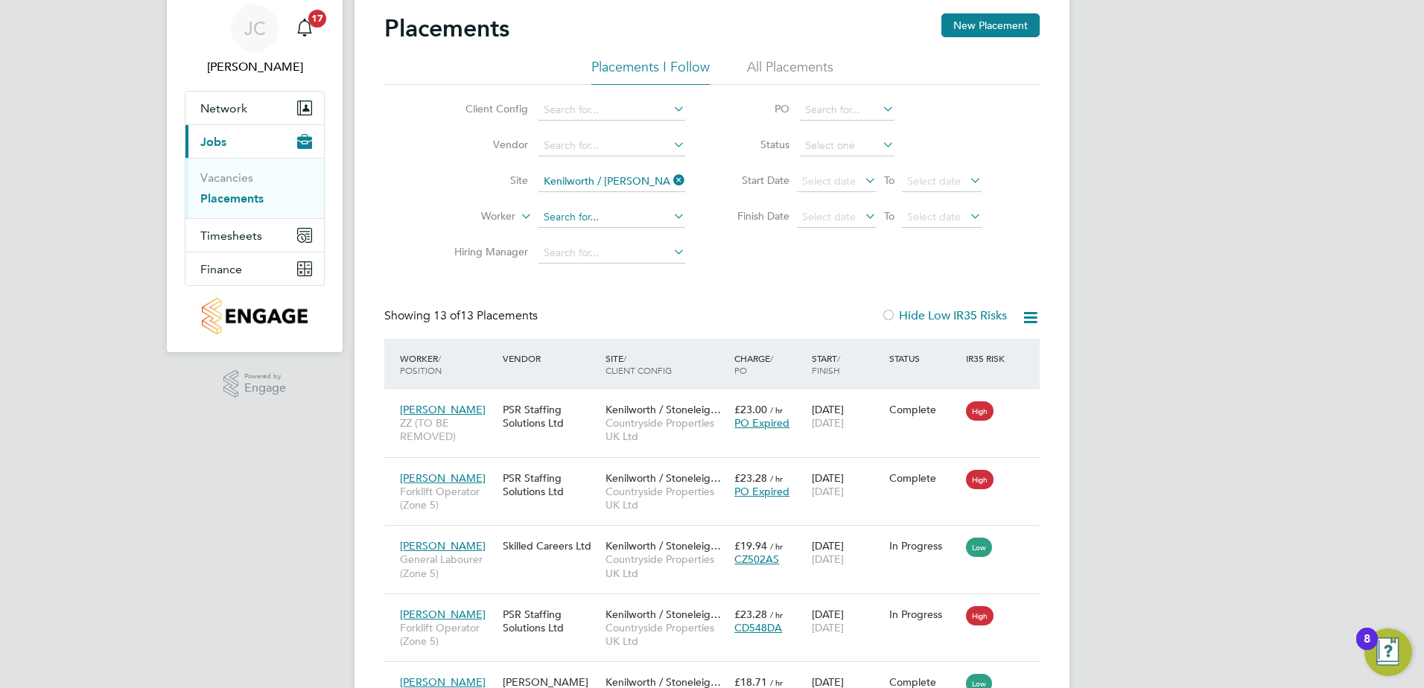
click at [591, 218] on input at bounding box center [611, 217] width 147 height 21
click at [670, 216] on icon at bounding box center [670, 216] width 0 height 21
click at [582, 218] on input at bounding box center [611, 217] width 147 height 21
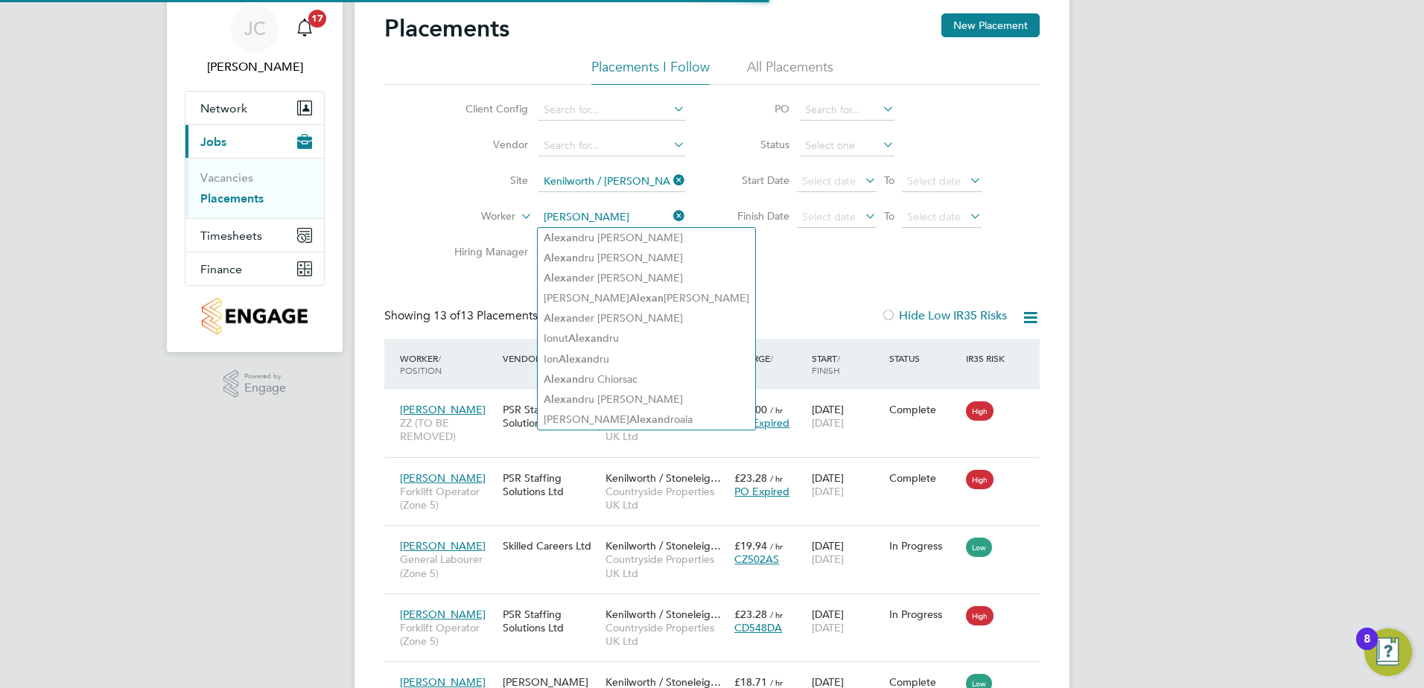
type input "alexandra"
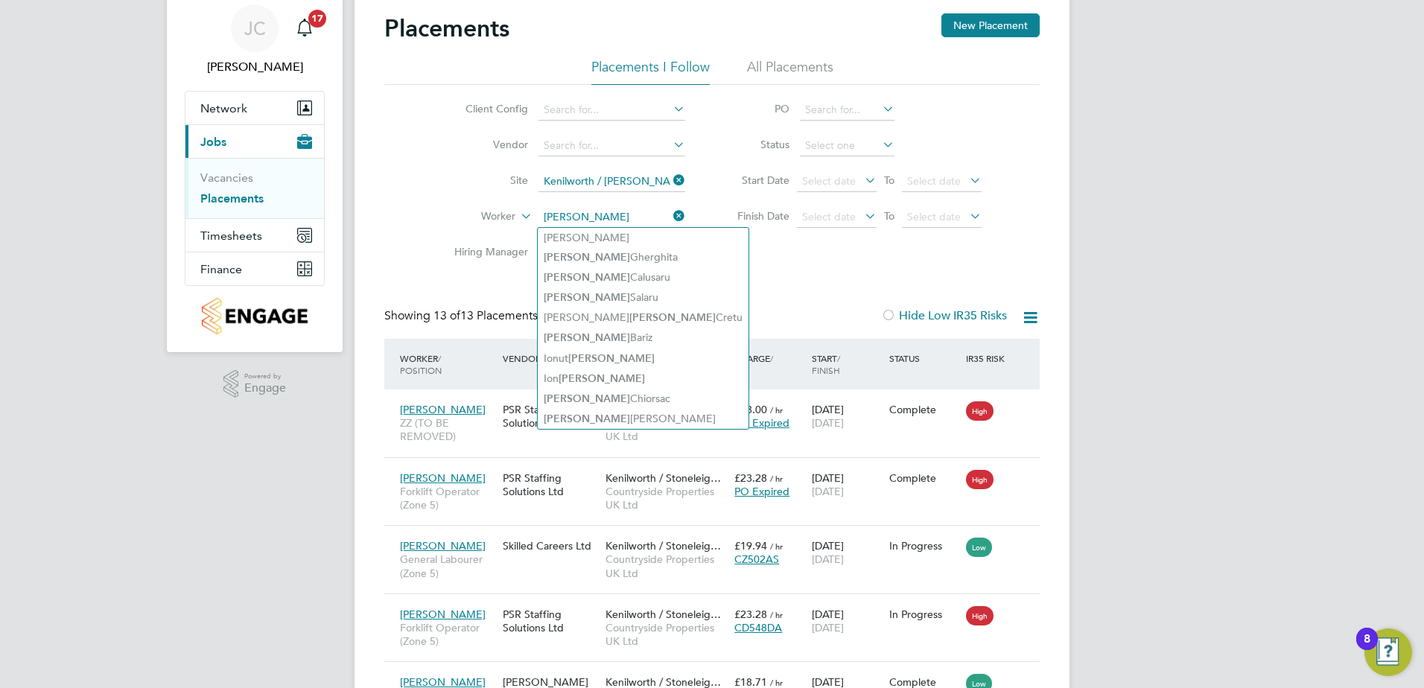
type input "alexandru"
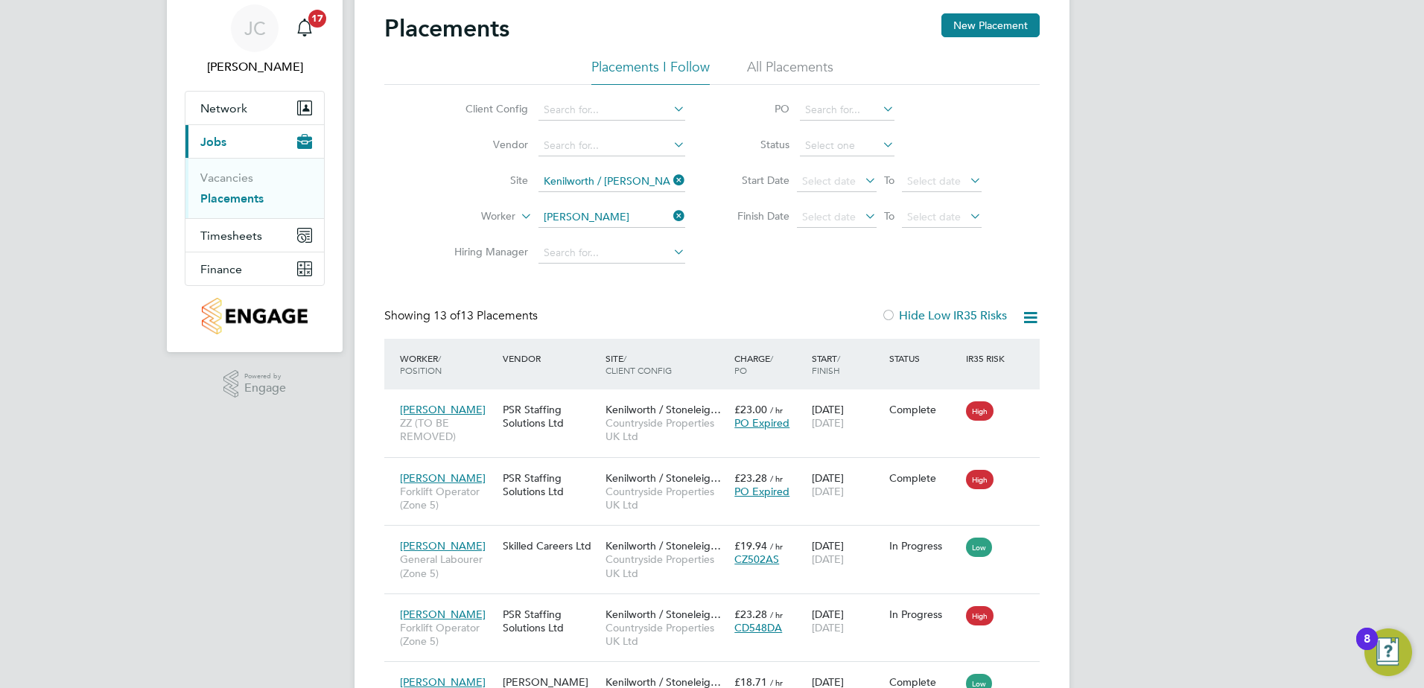
click at [800, 260] on div "Client Config Vendor Site Kenilworth / Stoneleigh (JV) - Linden Worker alexandr…" at bounding box center [711, 178] width 655 height 186
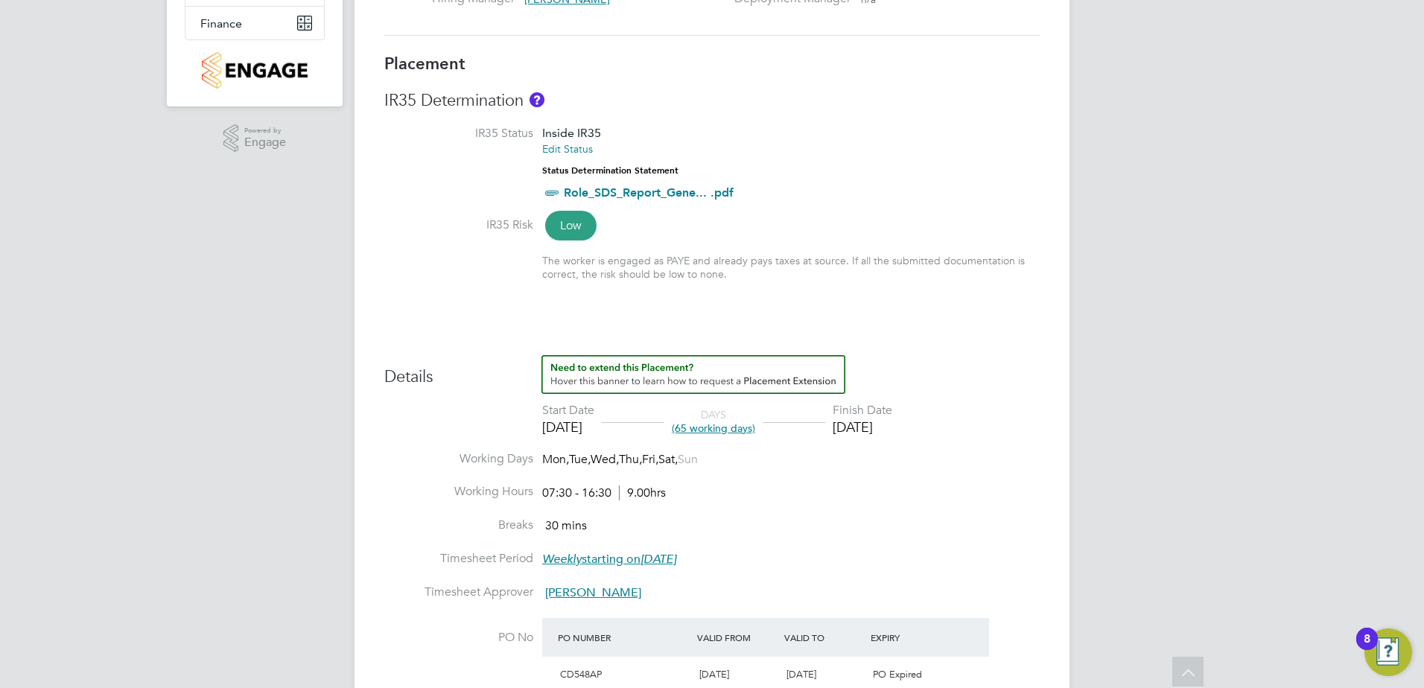
scroll to position [154, 0]
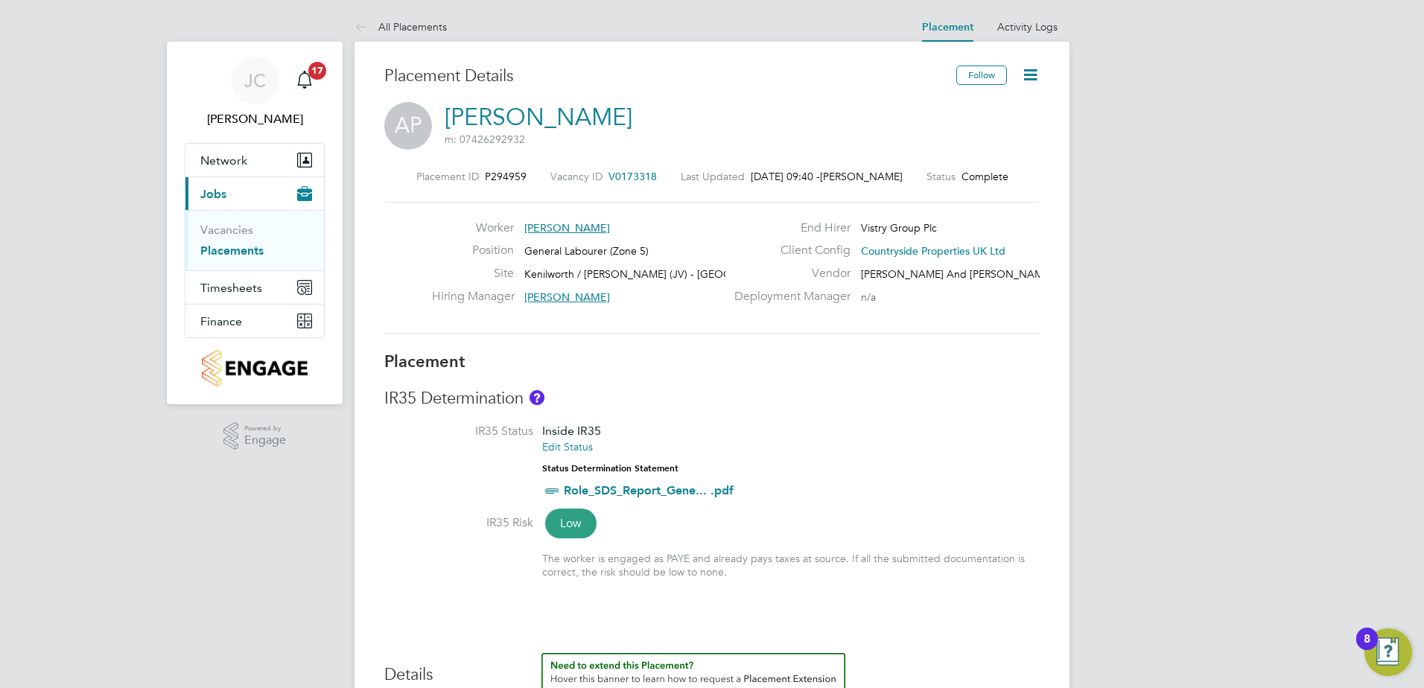
click at [1026, 77] on icon at bounding box center [1030, 75] width 19 height 19
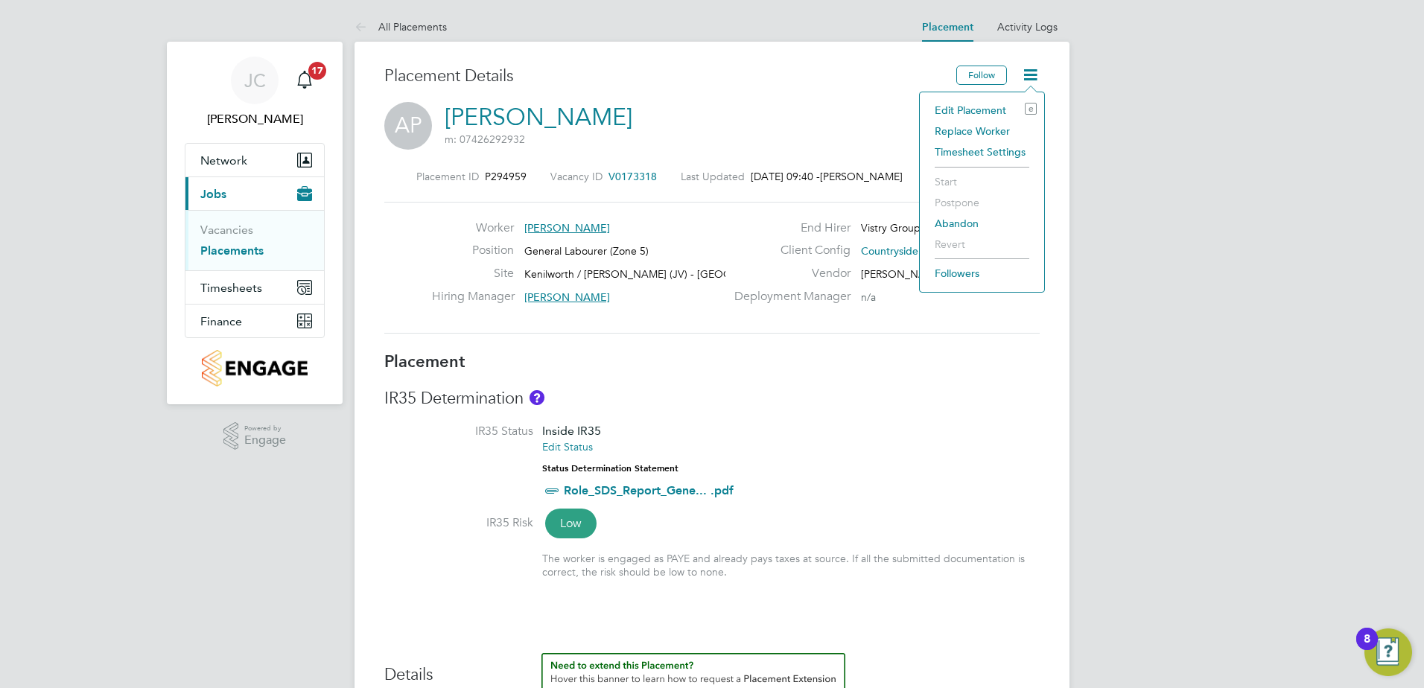
click at [953, 107] on li "Edit Placement e" at bounding box center [981, 110] width 109 height 21
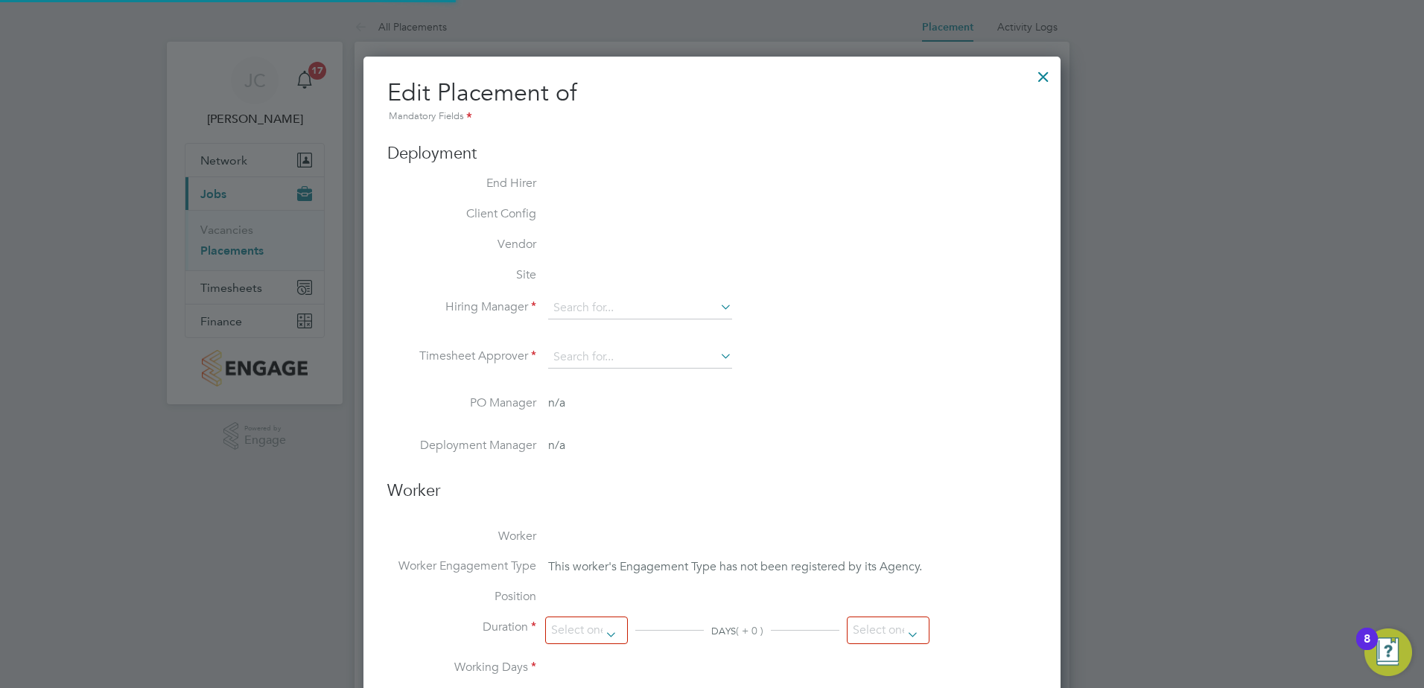
type input "Richard Cleary"
type input "[PERSON_NAME]"
type input "16 Jun 2025"
type input "29 Aug 2025"
type input "07:30"
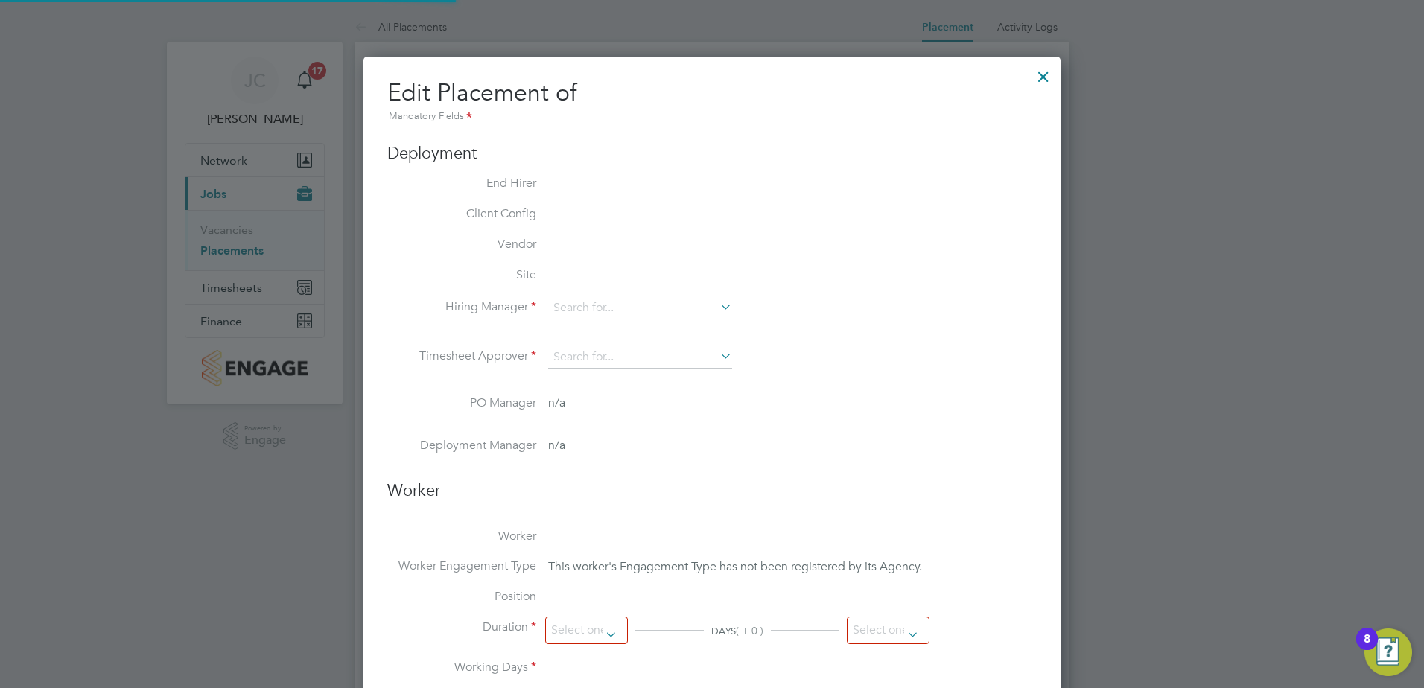
type input "16:30"
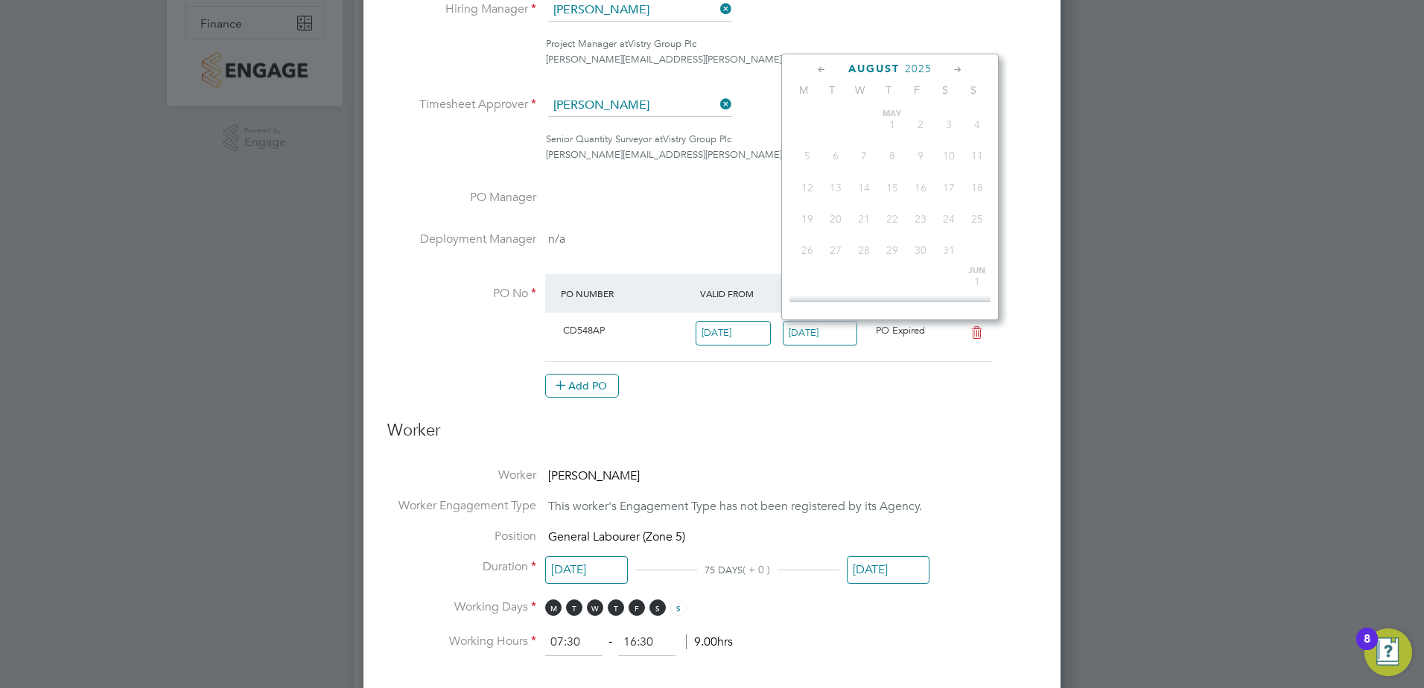
click at [813, 335] on input "29 Aug 2025" at bounding box center [820, 333] width 75 height 25
click at [957, 72] on icon at bounding box center [958, 70] width 14 height 16
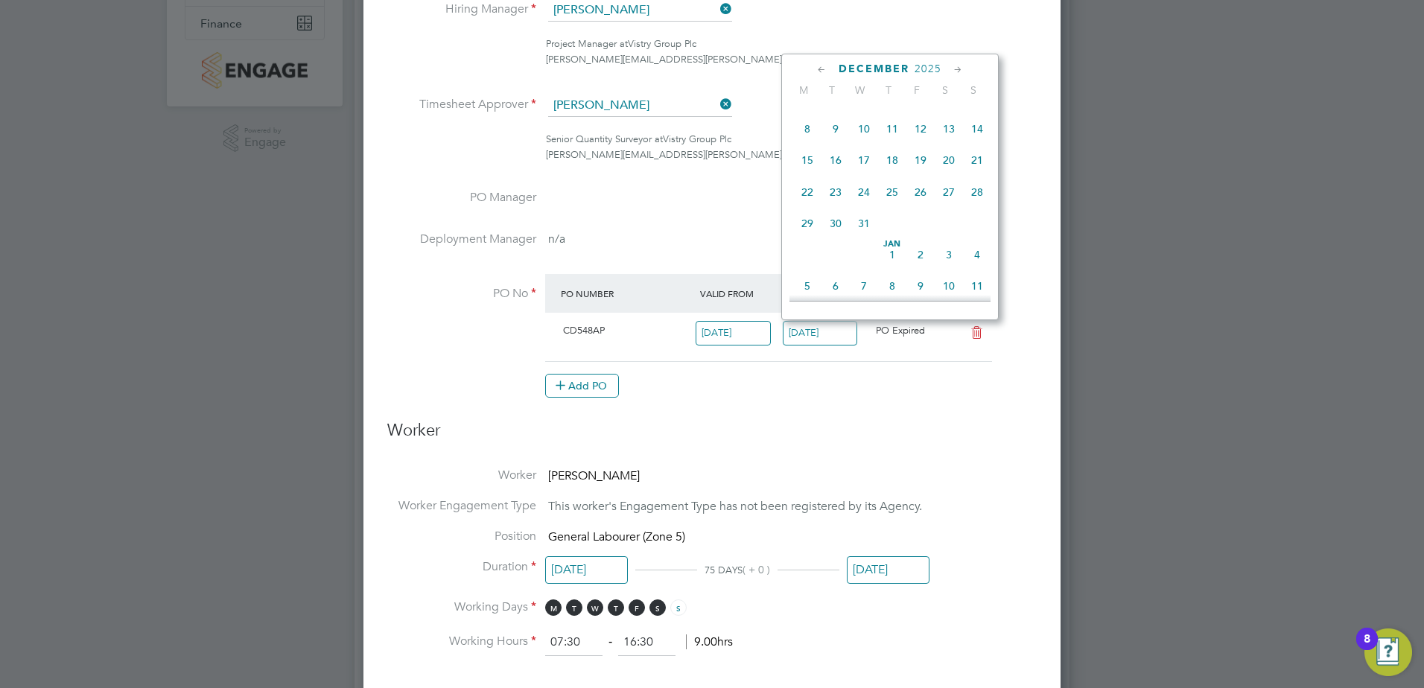
click at [862, 238] on span "31" at bounding box center [864, 223] width 28 height 28
type input "31 Dec 2025"
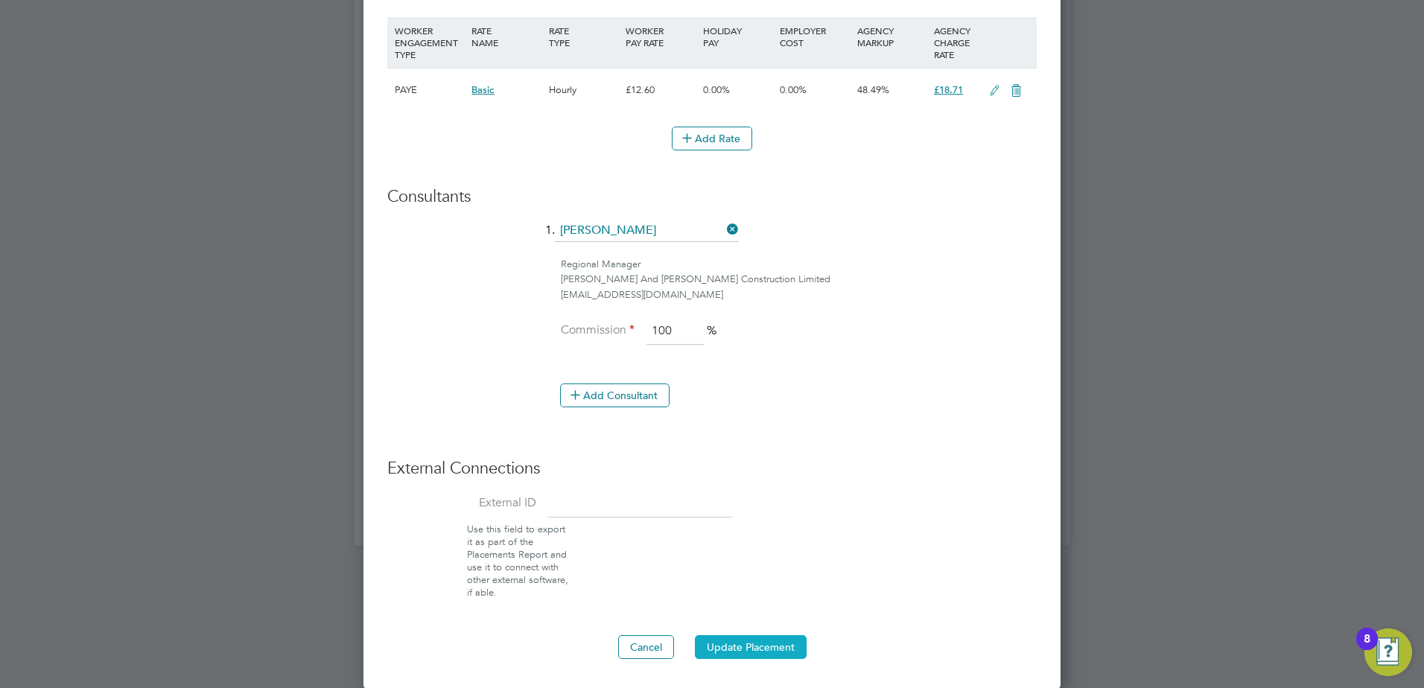
click at [752, 646] on button "Update Placement" at bounding box center [751, 647] width 112 height 24
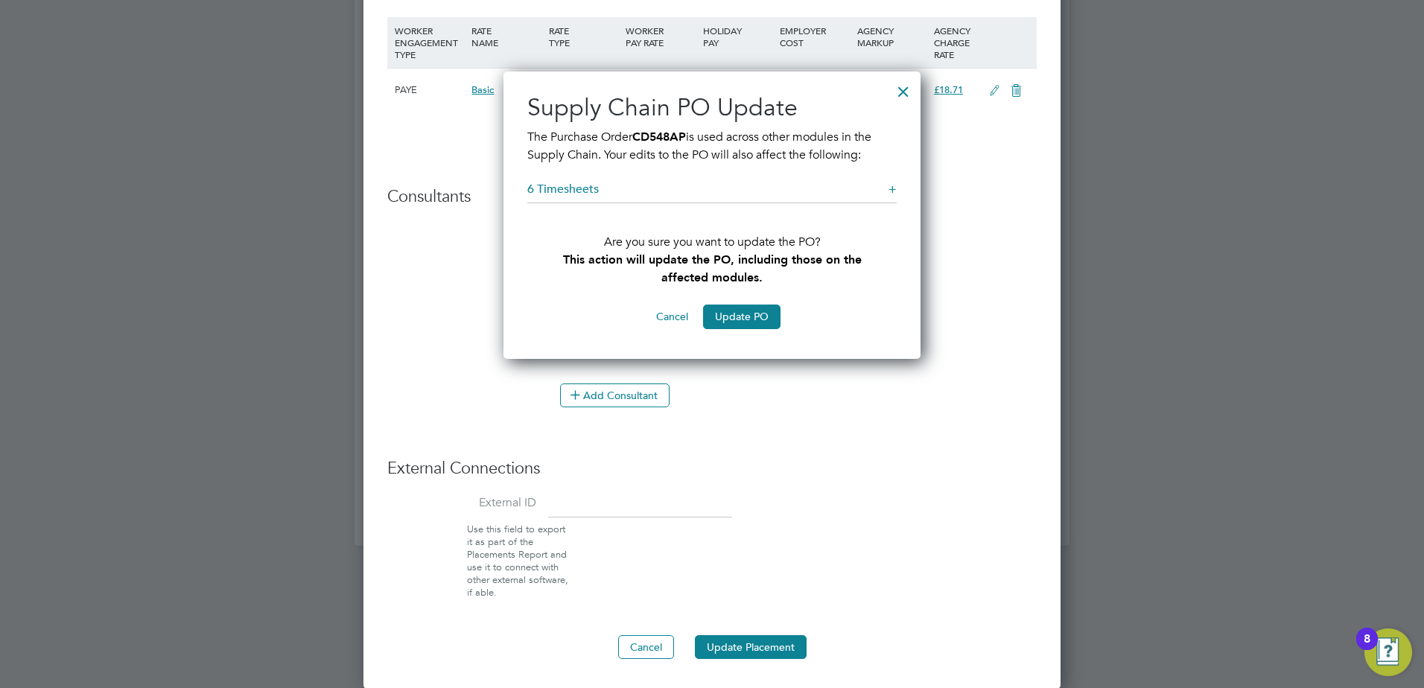
click at [749, 319] on button "Update PO" at bounding box center [741, 317] width 77 height 24
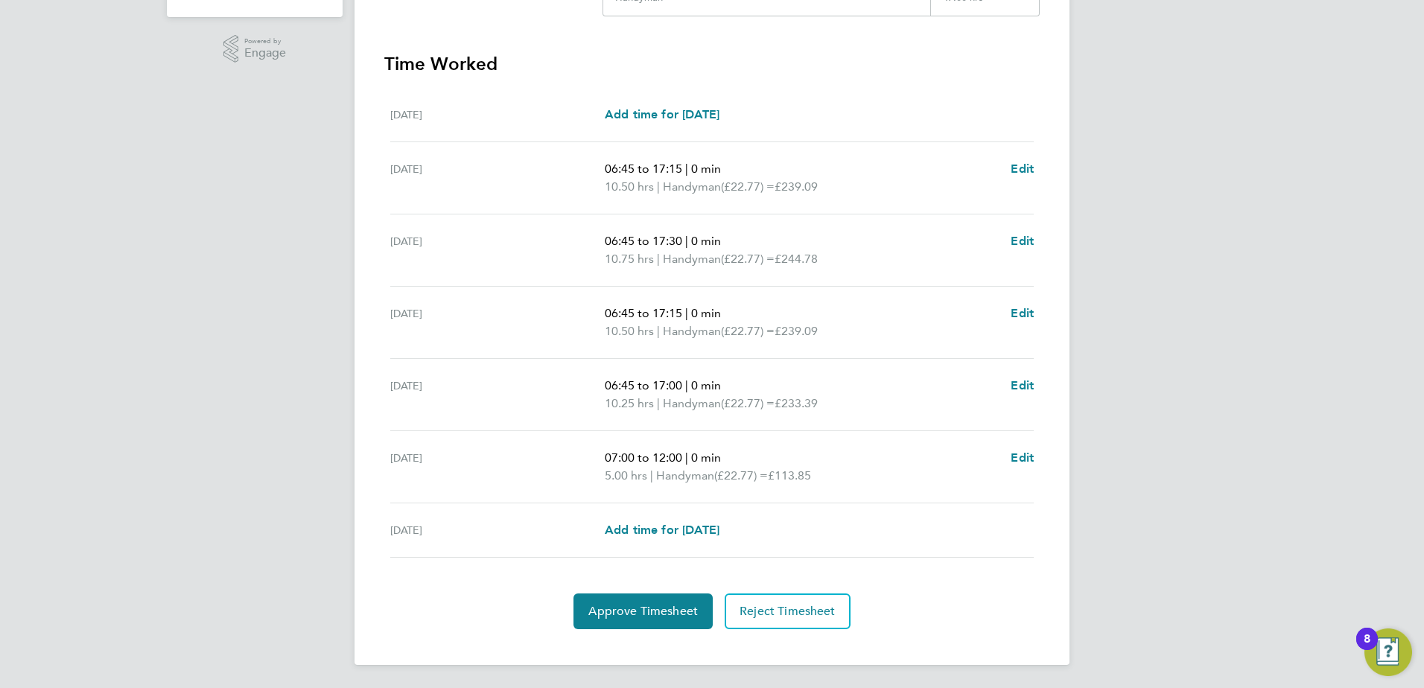
scroll to position [388, 0]
click at [620, 621] on button "Approve Timesheet" at bounding box center [642, 611] width 139 height 36
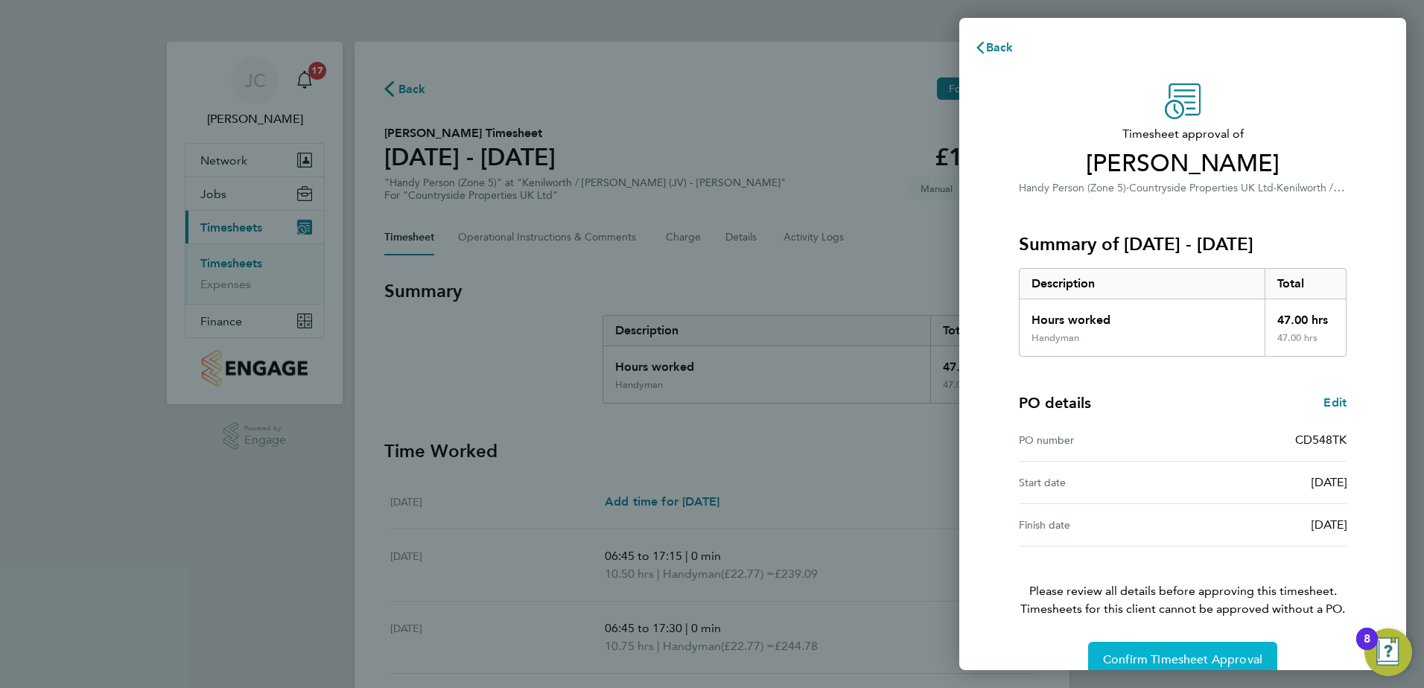
click at [1183, 652] on button "Confirm Timesheet Approval" at bounding box center [1182, 660] width 189 height 36
